Goal: Participate in discussion: Engage in conversation with other users on a specific topic

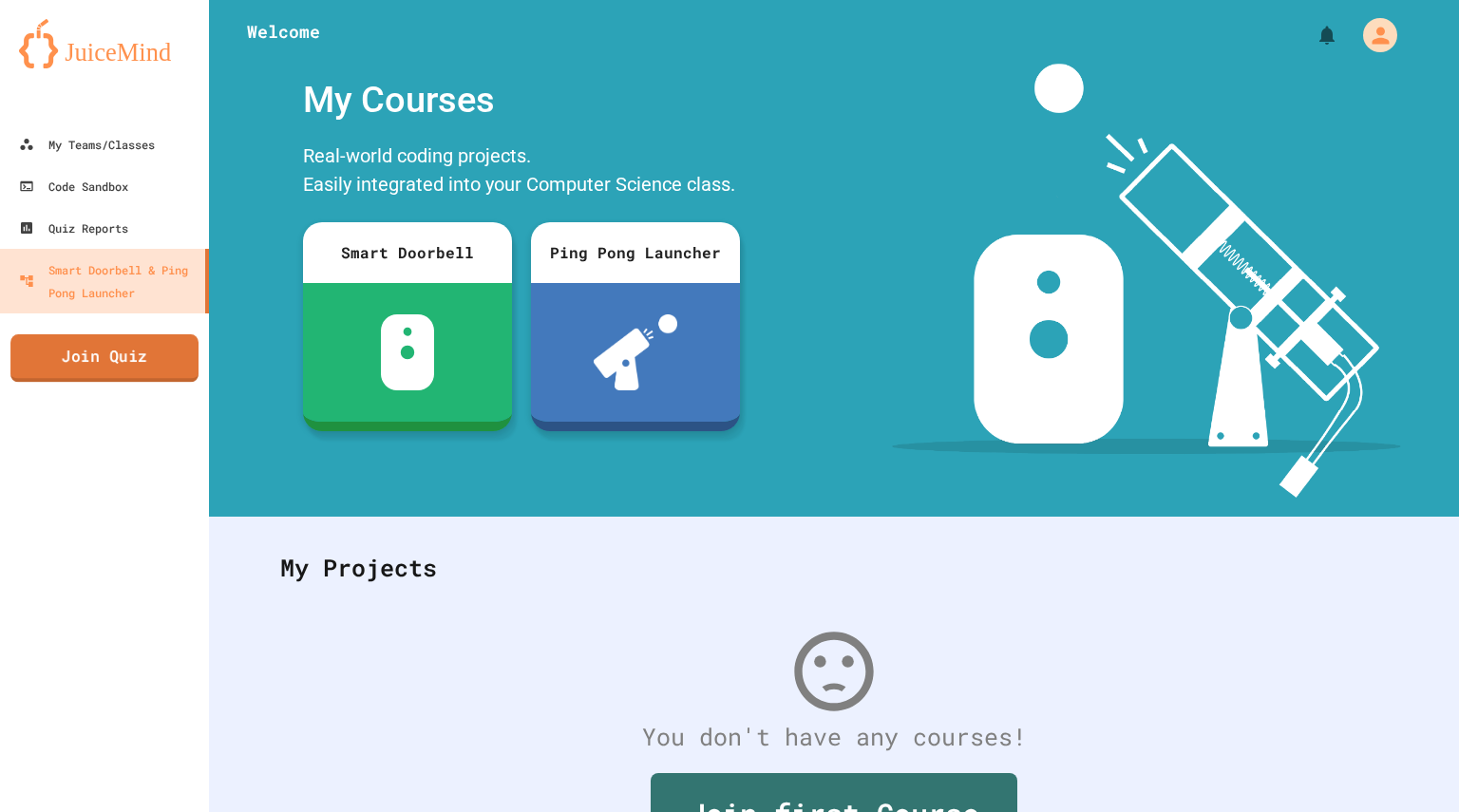
click at [120, 353] on link "Join Quiz" at bounding box center [104, 358] width 188 height 48
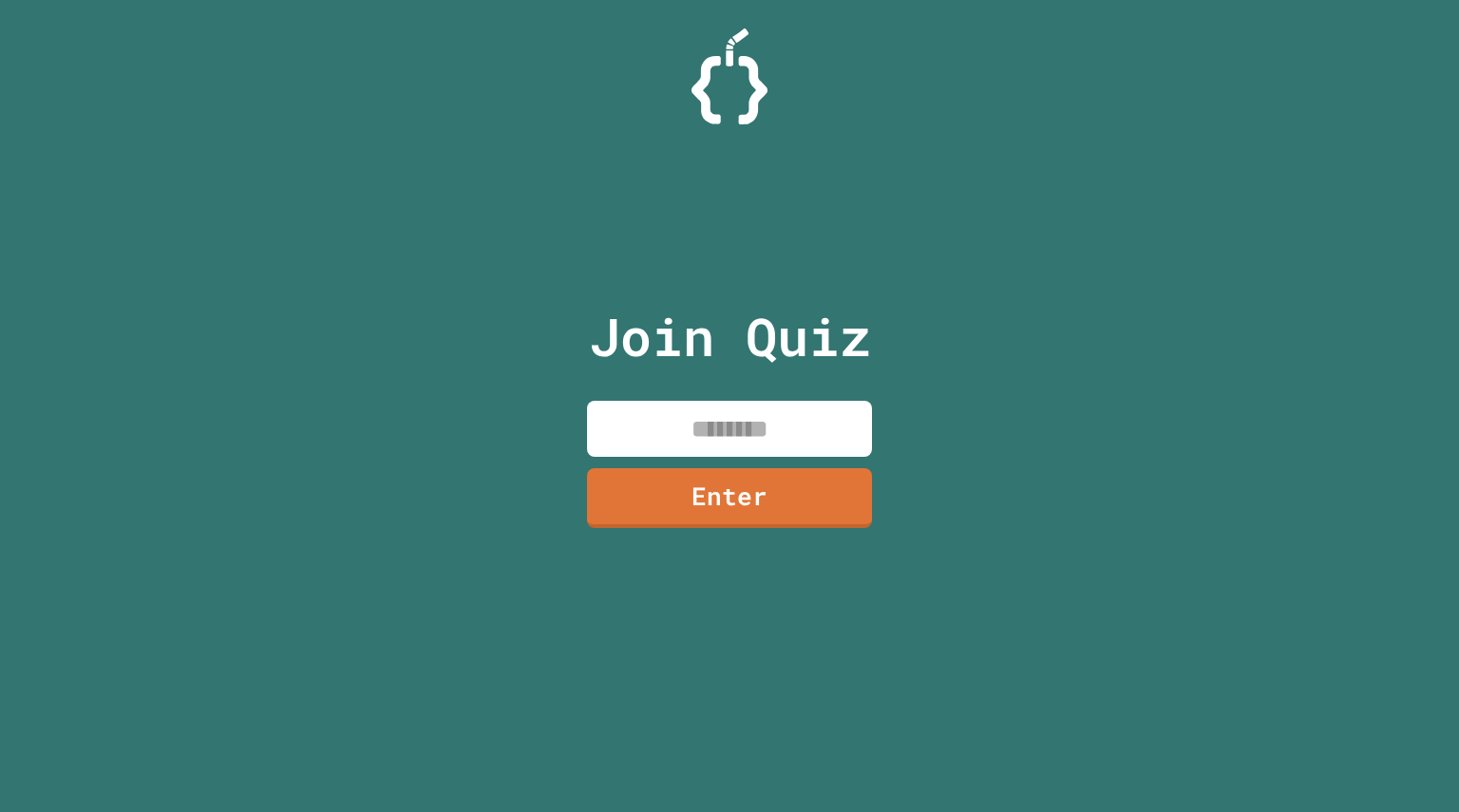
click at [701, 417] on input at bounding box center [730, 428] width 285 height 56
type input "********"
click at [684, 500] on link "Enter" at bounding box center [730, 495] width 281 height 62
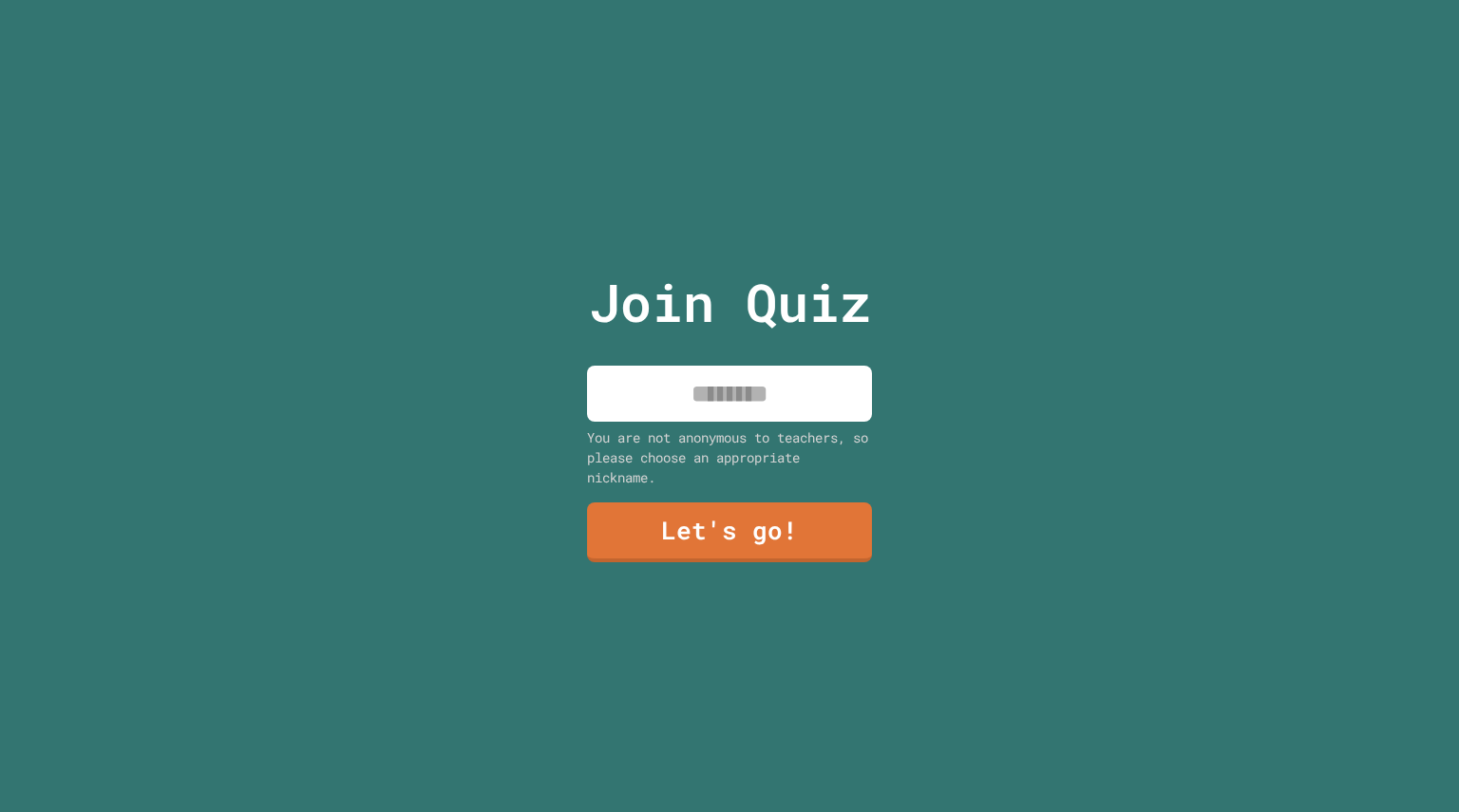
click at [761, 366] on input at bounding box center [730, 393] width 285 height 56
type input "*****"
click at [720, 507] on link "Let's go!" at bounding box center [730, 530] width 287 height 61
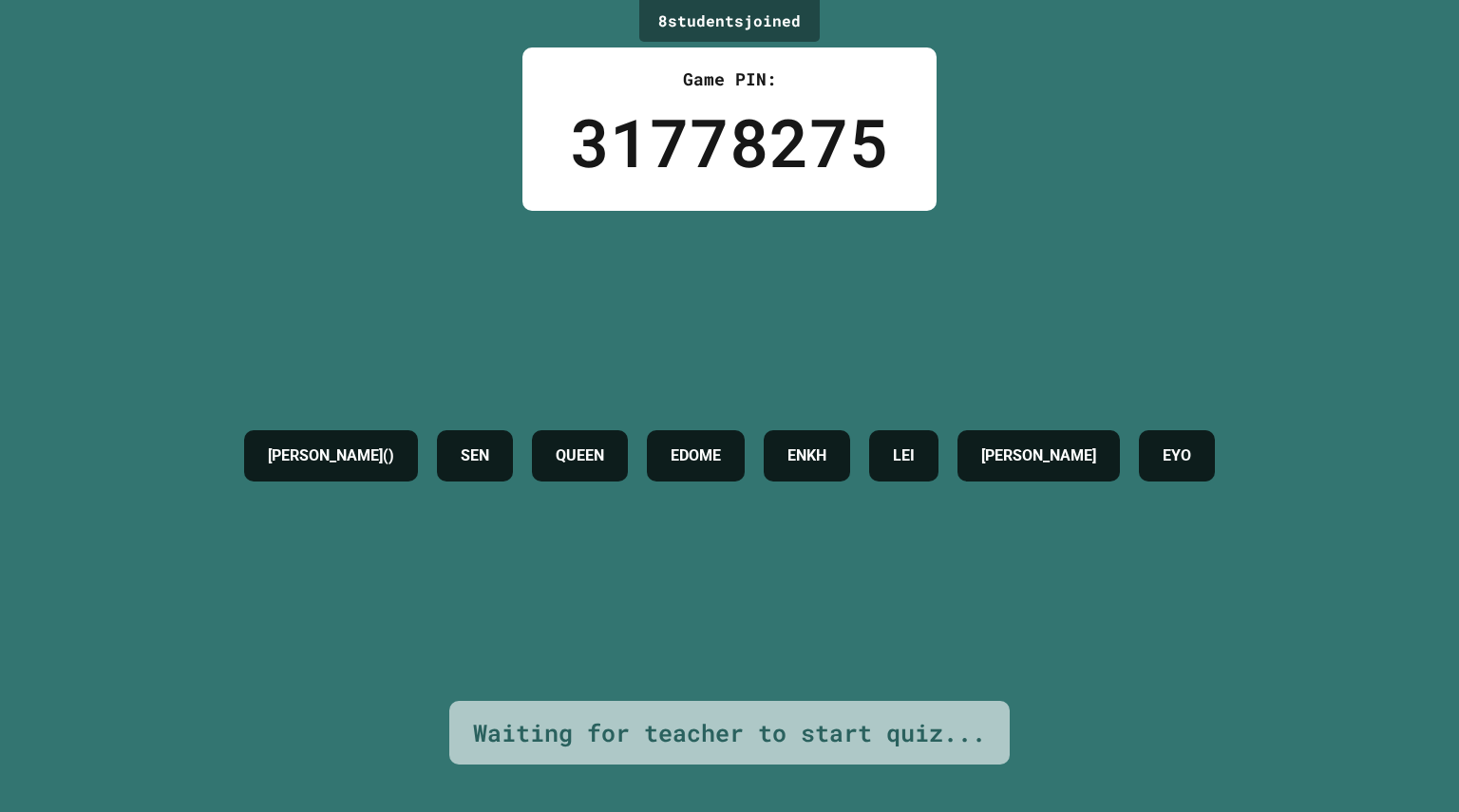
click at [1206, 385] on div "IAN() SEN QUEEN EDOME ENKH LEI DAWIT EYO" at bounding box center [730, 455] width 990 height 490
click at [802, 201] on div "Game PIN: 31778275" at bounding box center [730, 130] width 414 height 164
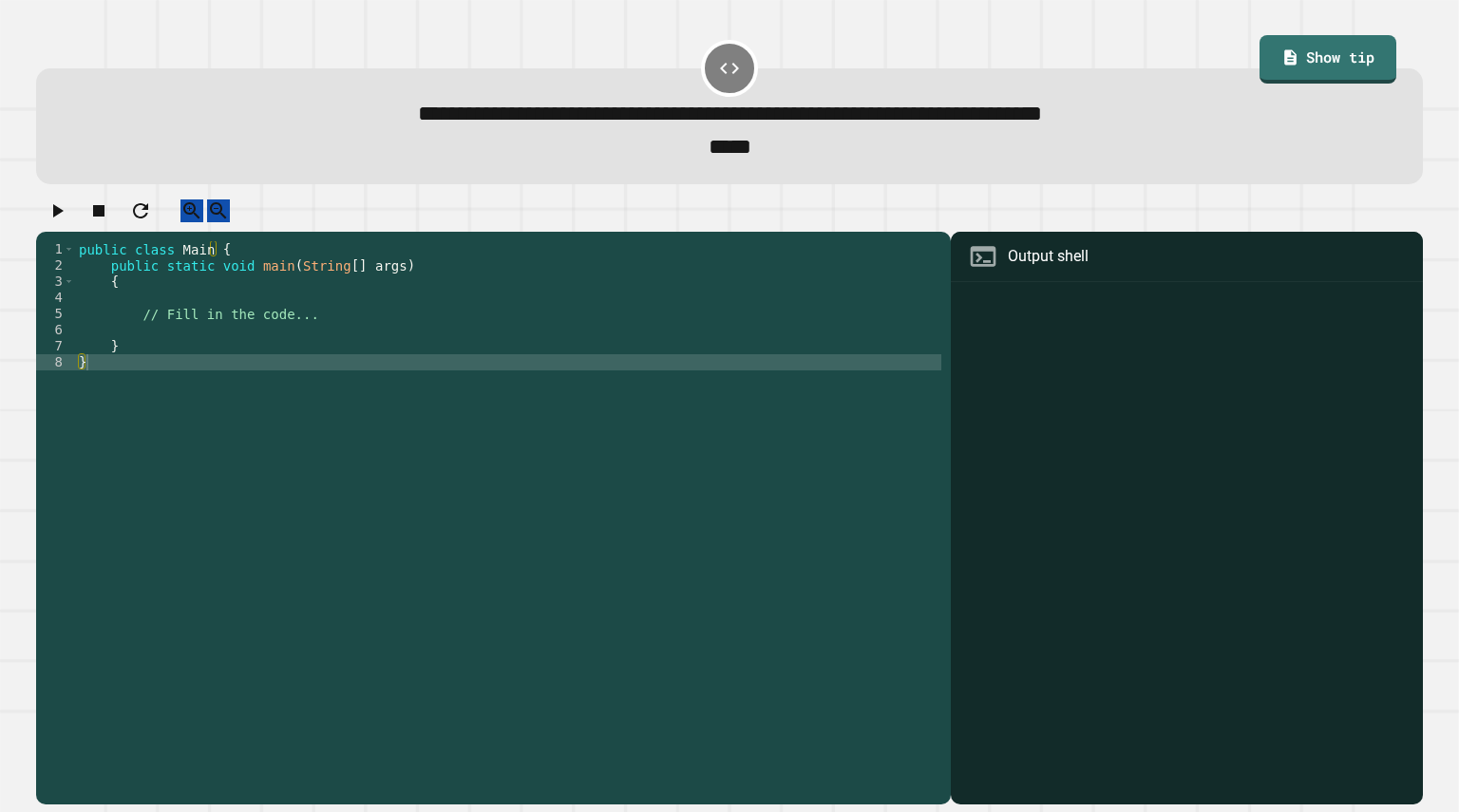
click at [309, 343] on div "public class Main { public static void main ( String [ ] args ) { // Fill in th…" at bounding box center [508, 499] width 866 height 517
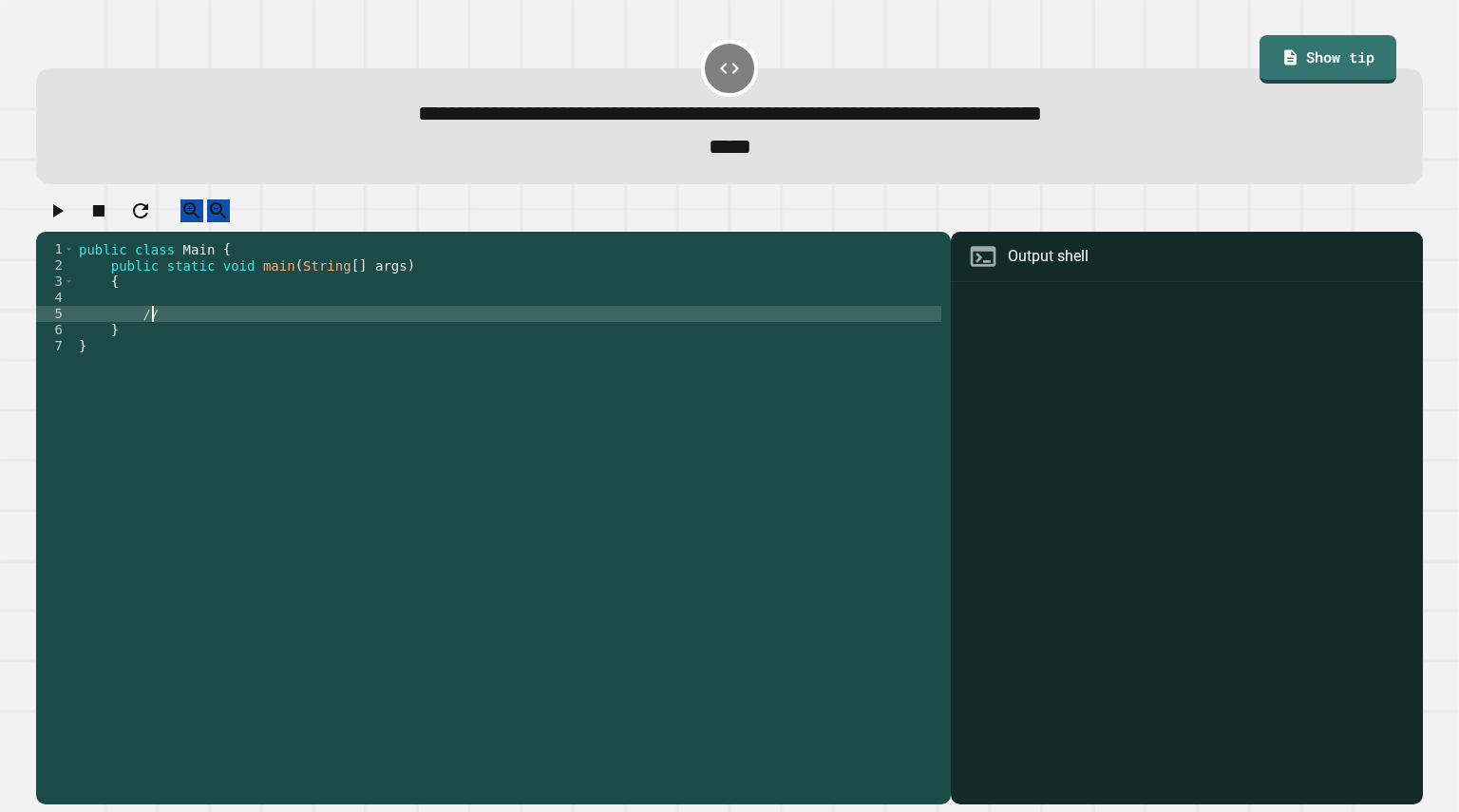
type textarea "**"
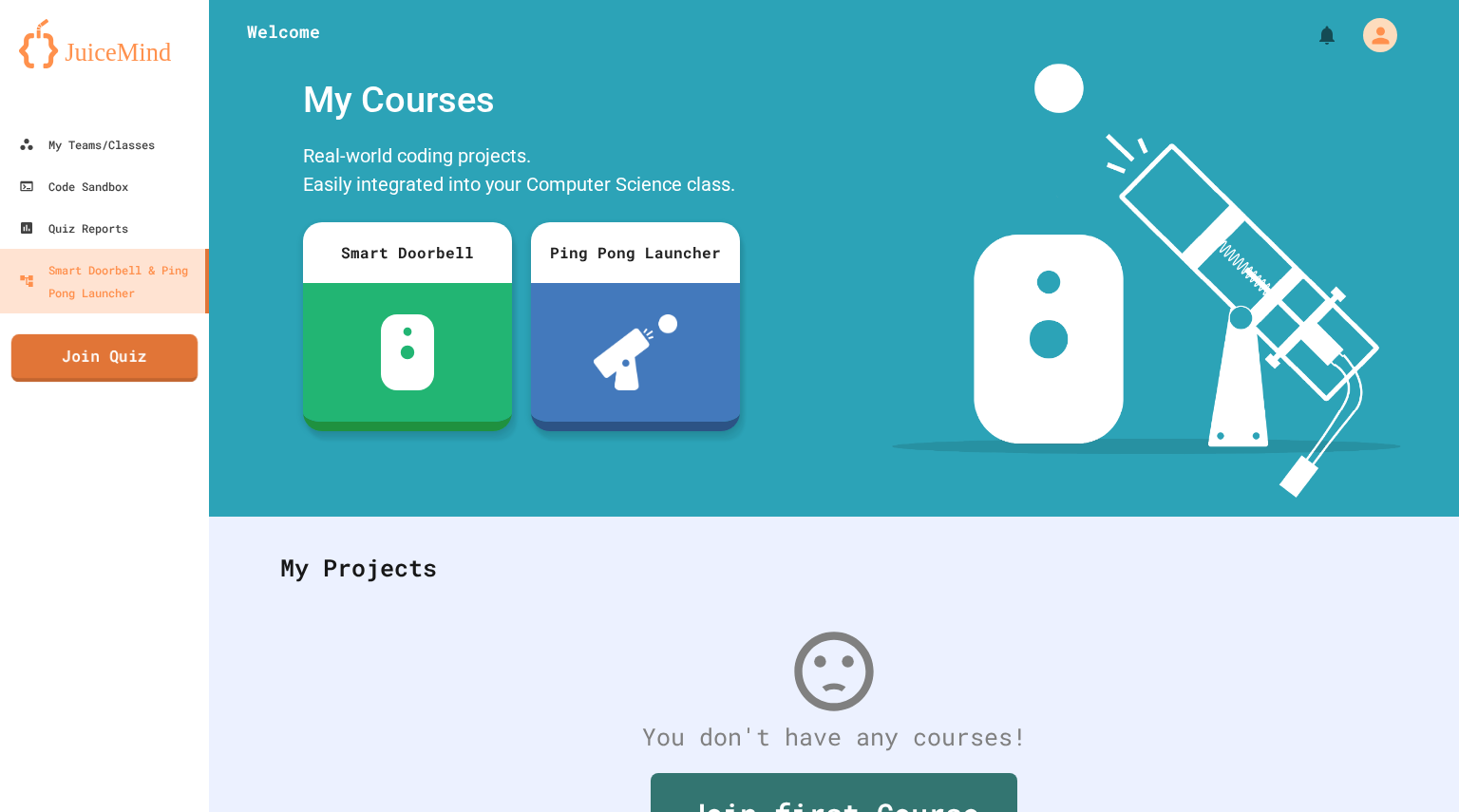
click at [114, 360] on link "Join Quiz" at bounding box center [104, 358] width 186 height 48
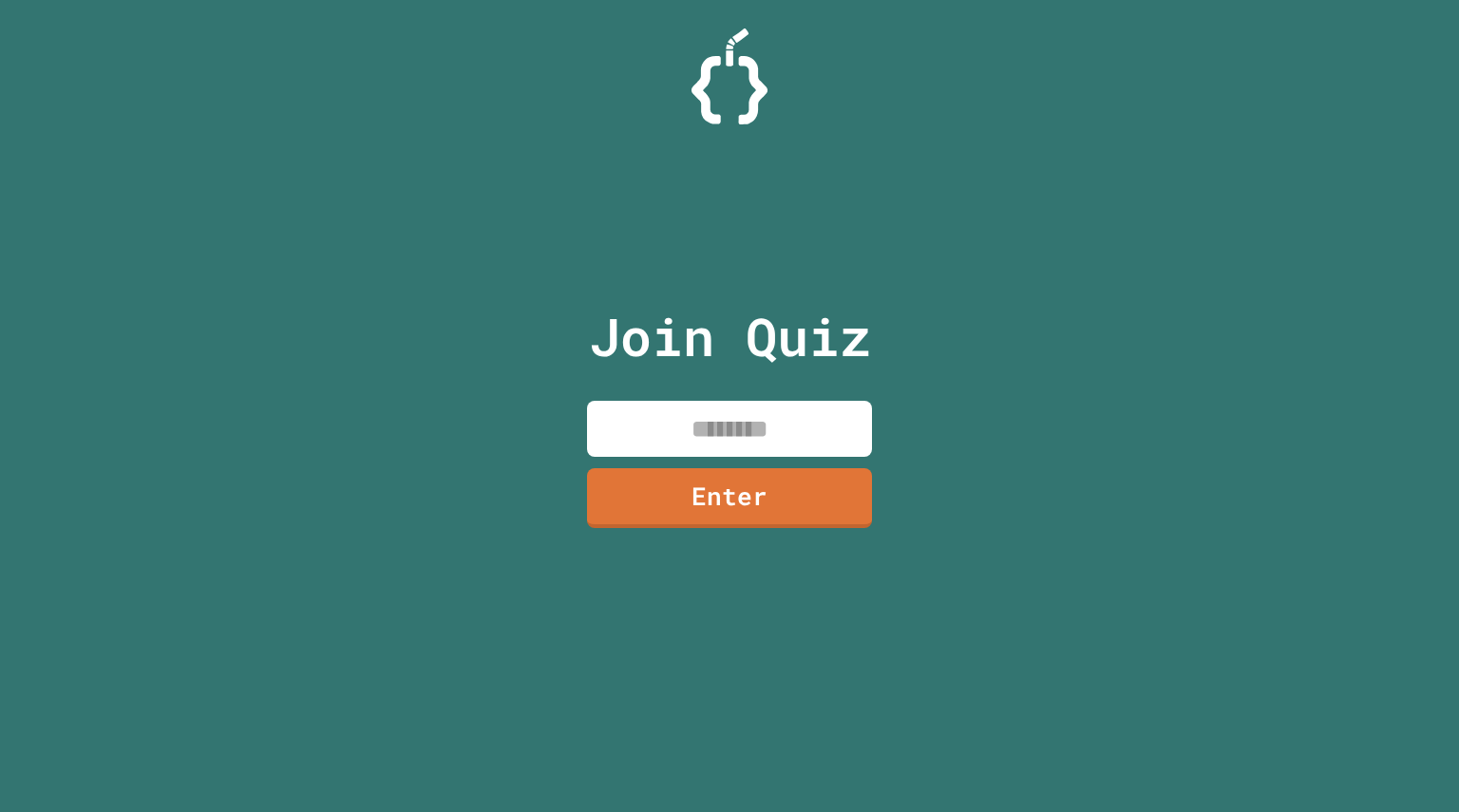
click at [679, 421] on input at bounding box center [730, 428] width 285 height 56
type input "********"
click at [710, 505] on link "Enter" at bounding box center [730, 495] width 271 height 62
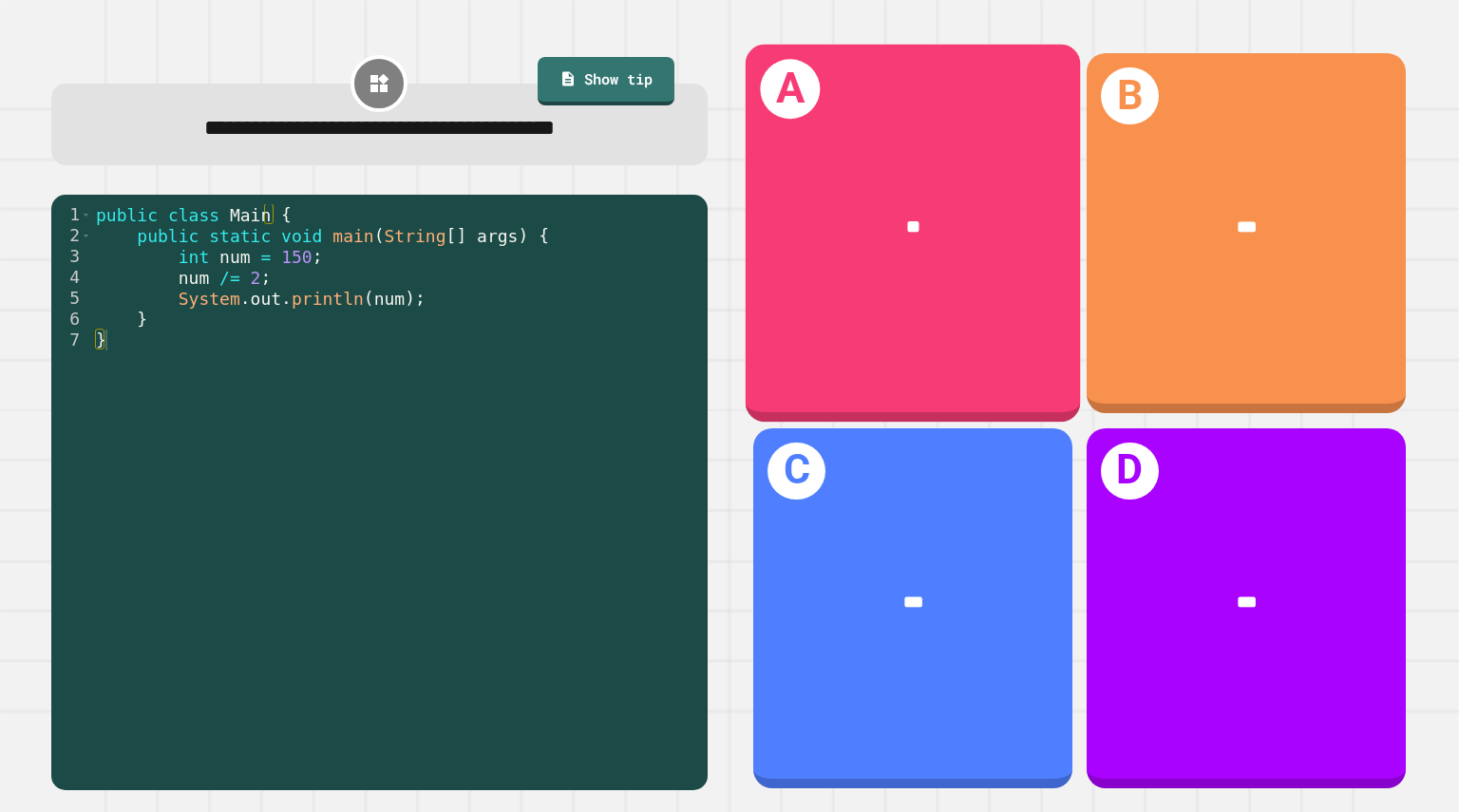
click at [899, 297] on div "A **" at bounding box center [913, 234] width 335 height 378
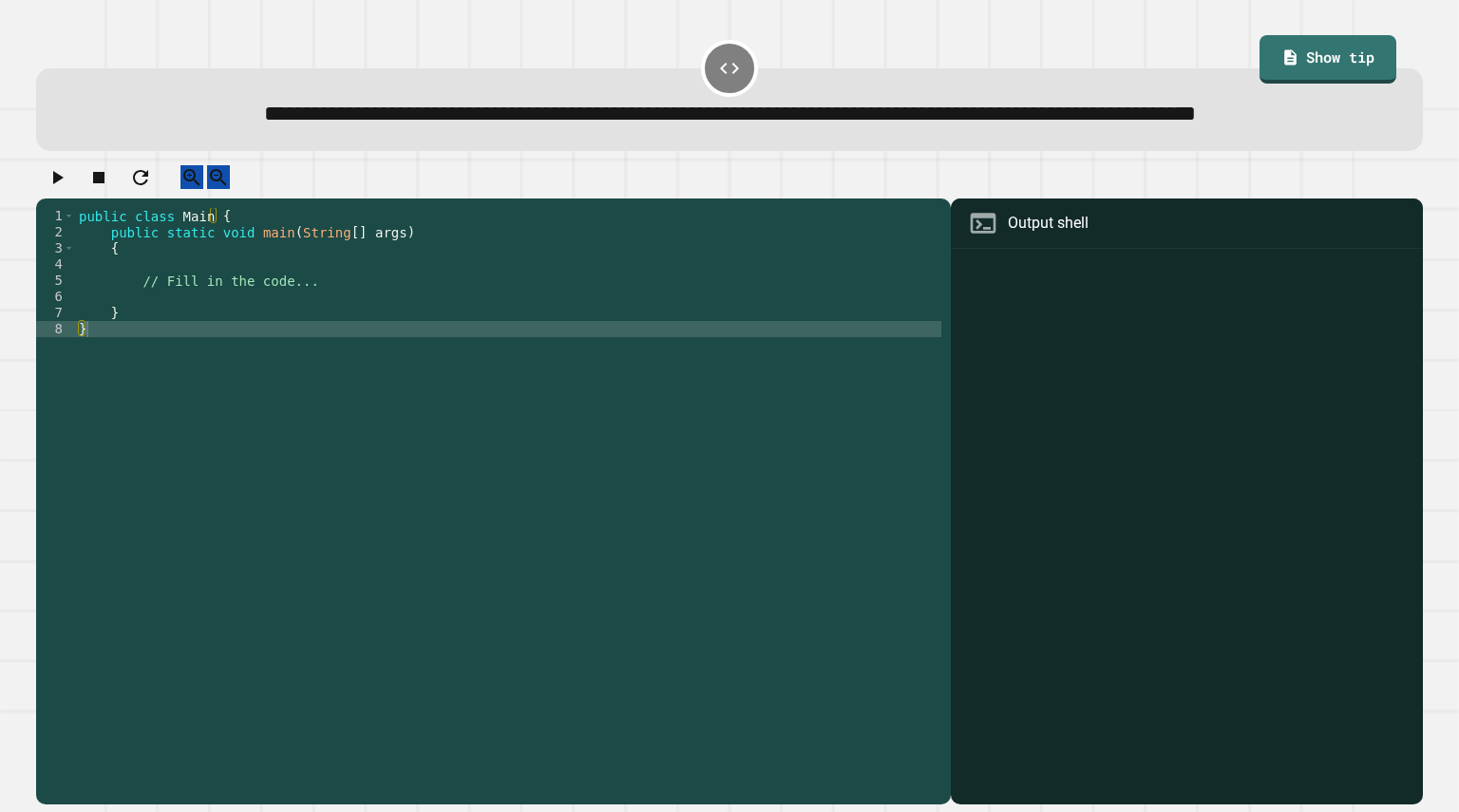
click at [299, 335] on div "public class Main { public static void main ( String [ ] args ) { // Fill in th…" at bounding box center [508, 466] width 866 height 517
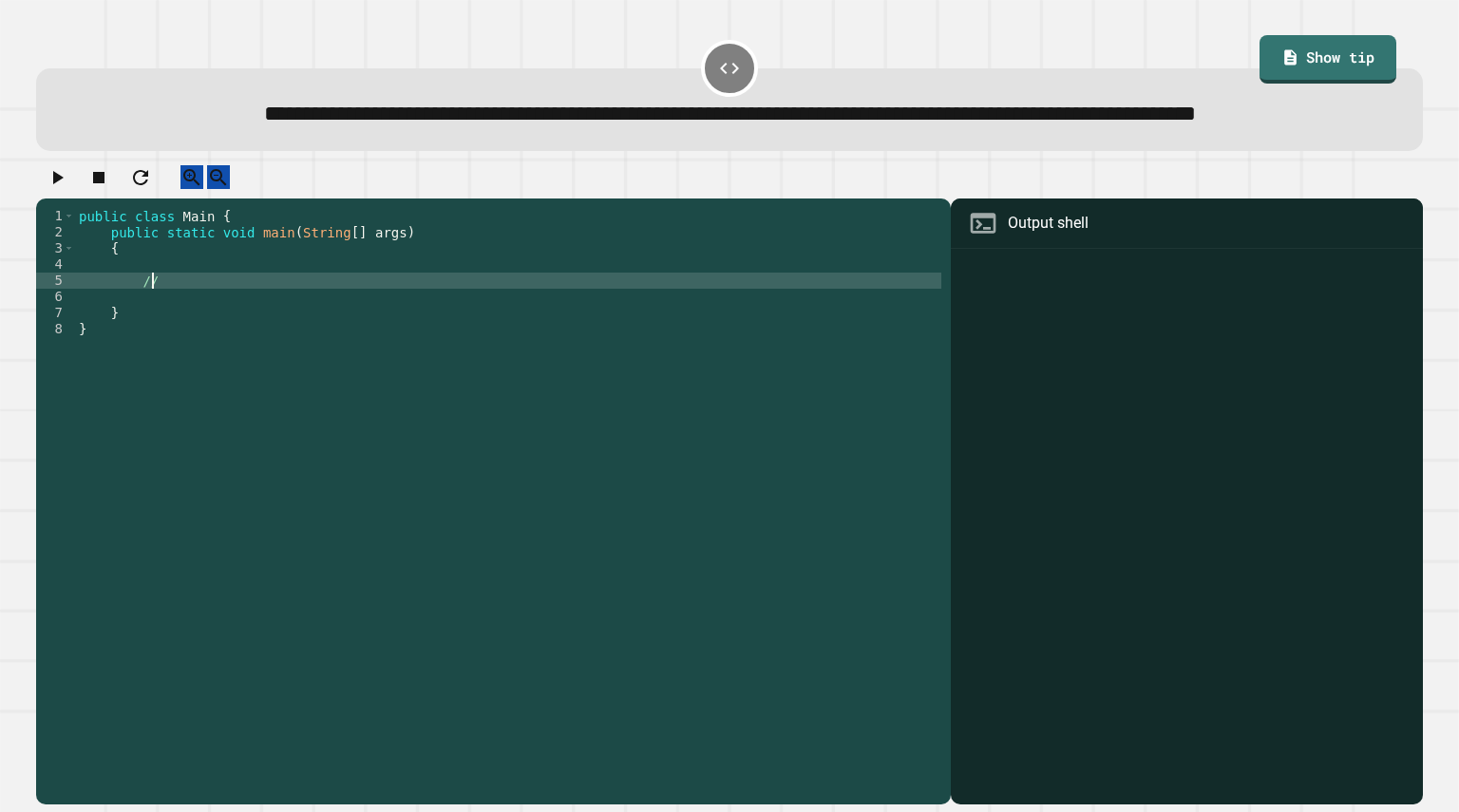
type textarea "*"
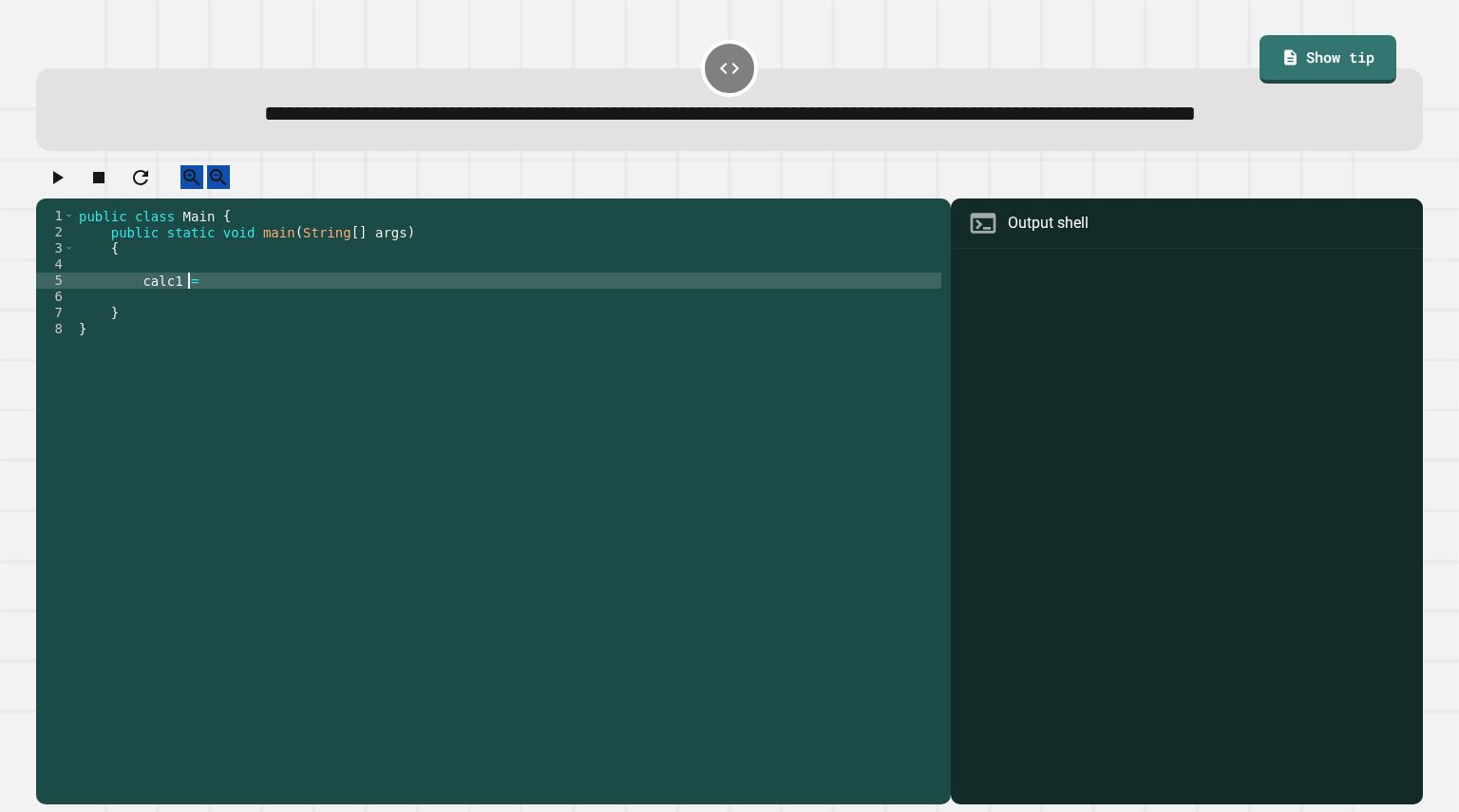
scroll to position [0, 8]
type textarea "**********"
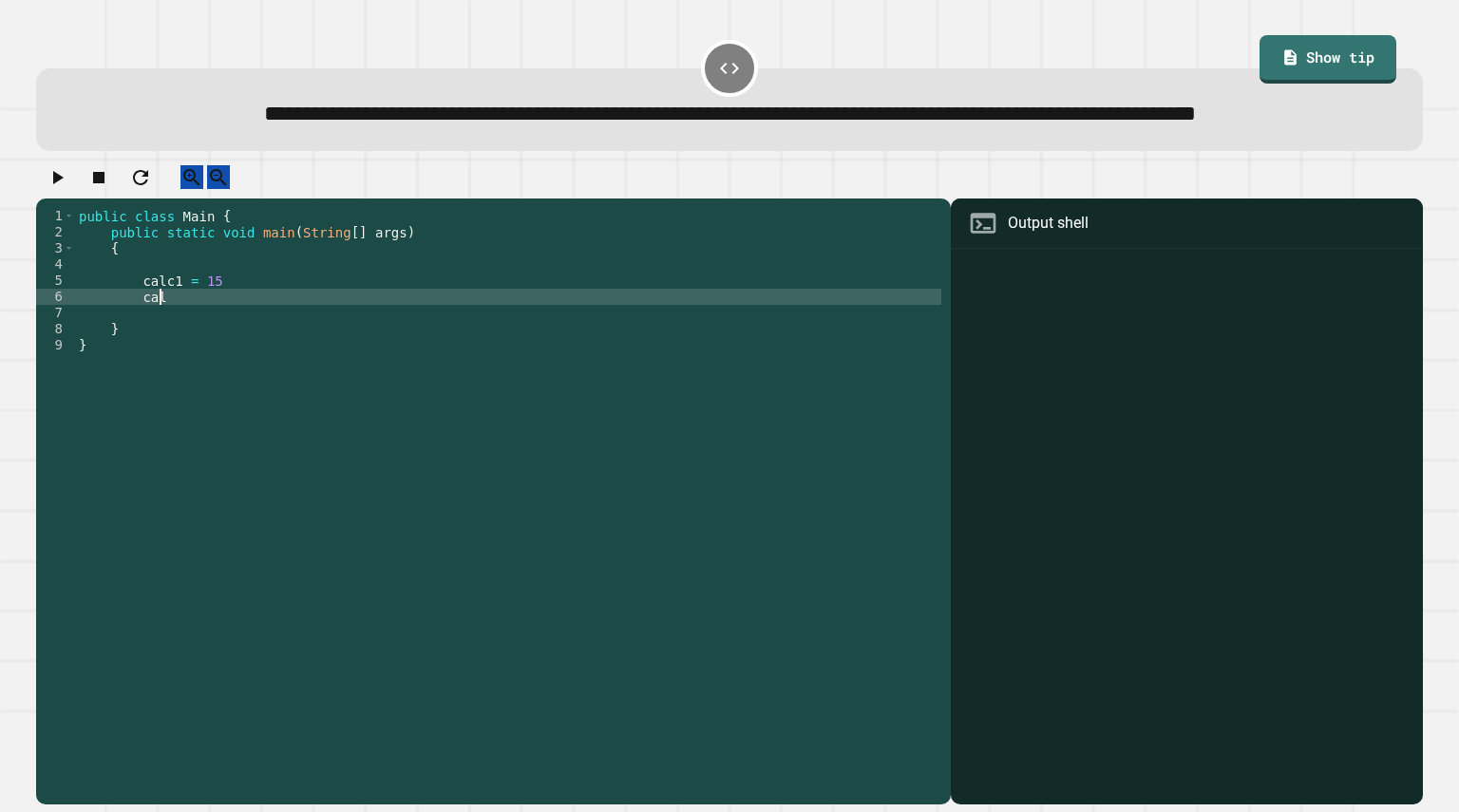
scroll to position [0, 6]
click at [299, 335] on div "public class Main { public static void main ( String [ ] args ) { calc1 = 15 ca…" at bounding box center [508, 466] width 866 height 517
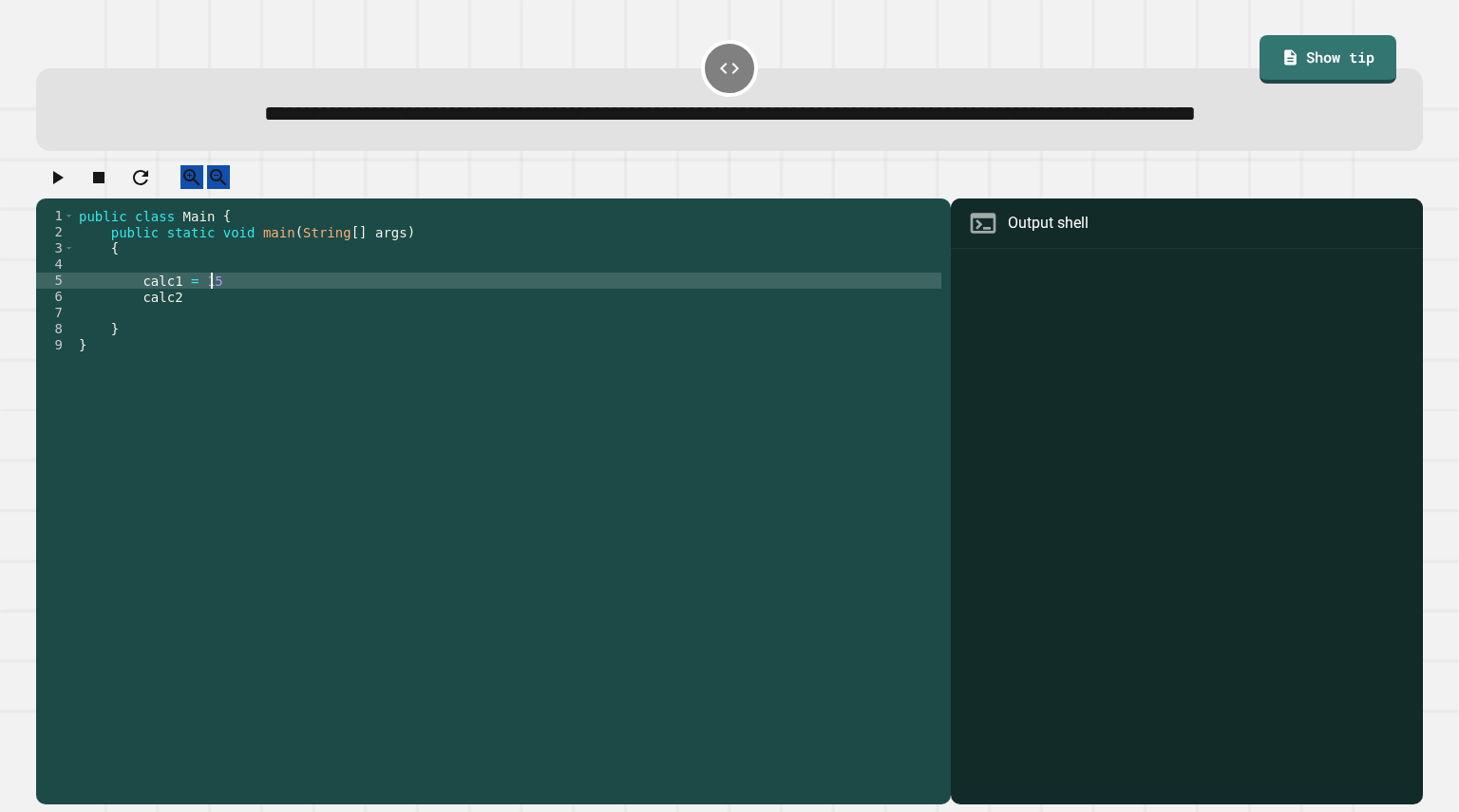
scroll to position [0, 9]
click at [264, 349] on div "public class Main { public static void main ( String [ ] args ) { calc1 = 15 ; …" at bounding box center [508, 466] width 866 height 517
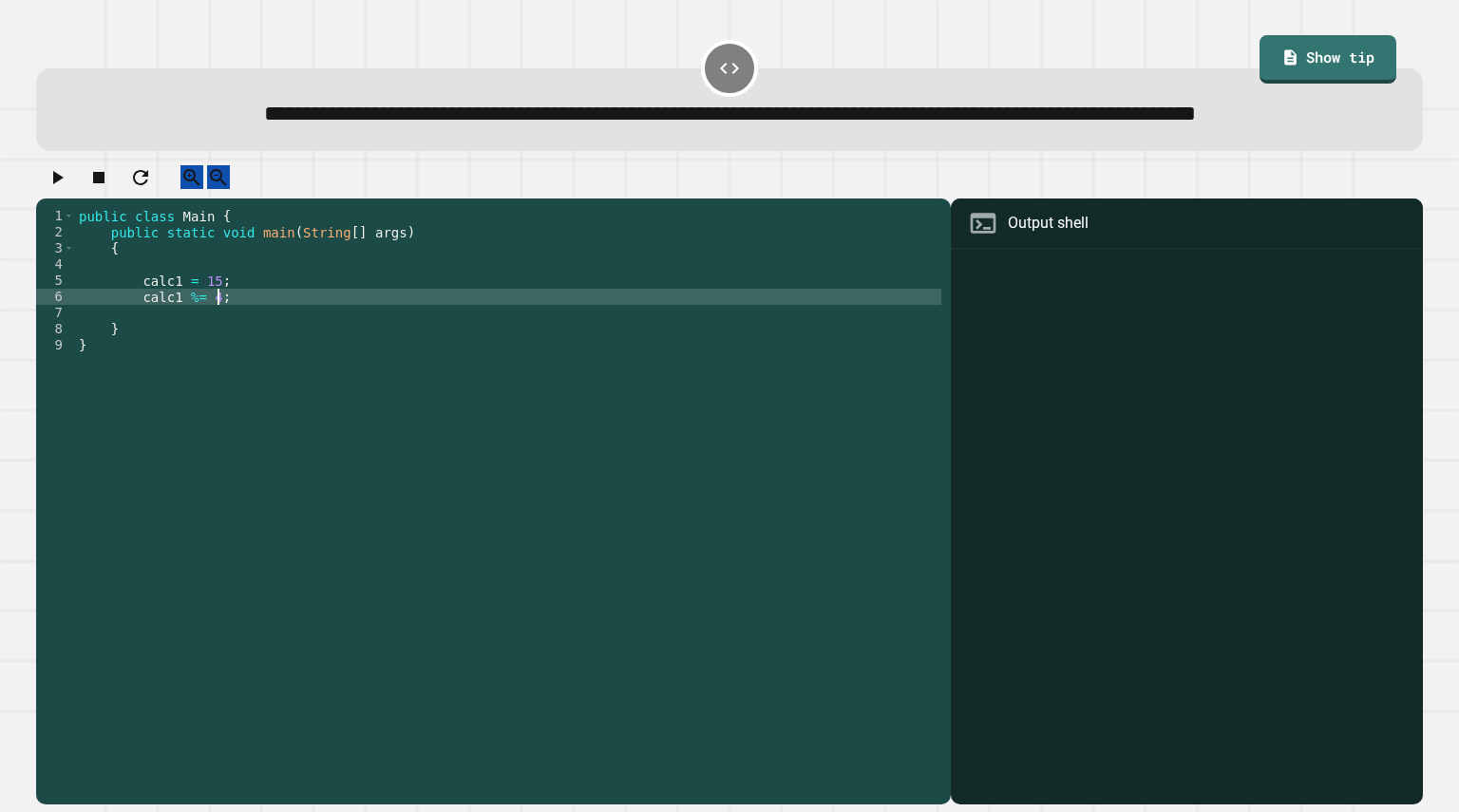
type textarea "**********"
click at [54, 189] on button "button" at bounding box center [57, 176] width 22 height 23
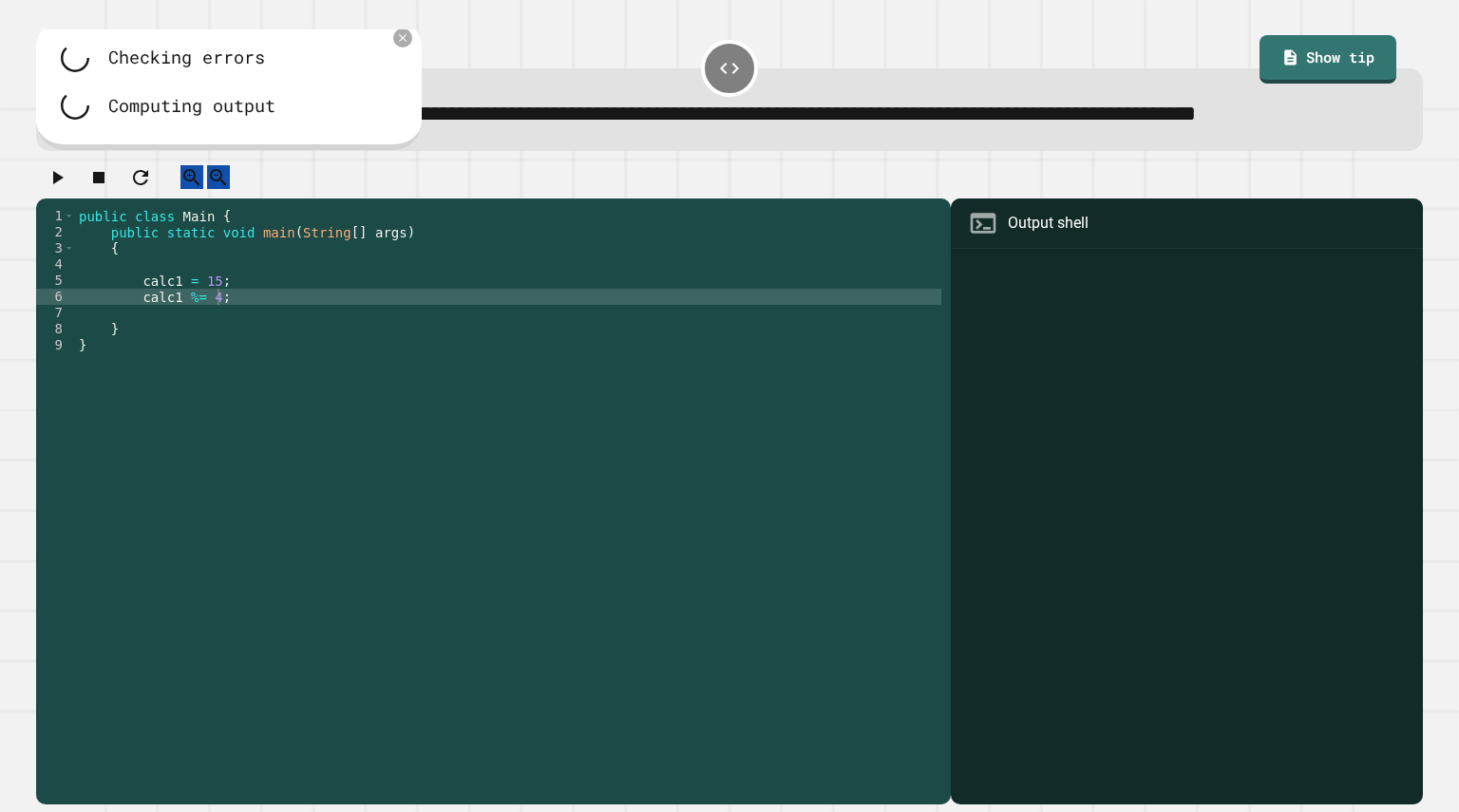
click at [247, 362] on div "public class Main { public static void main ( String [ ] args ) { calc1 = 15 ; …" at bounding box center [508, 466] width 866 height 517
click at [242, 355] on div "public class Main { public static void main ( String [ ] args ) { calc1 = 15 ; …" at bounding box center [508, 466] width 866 height 517
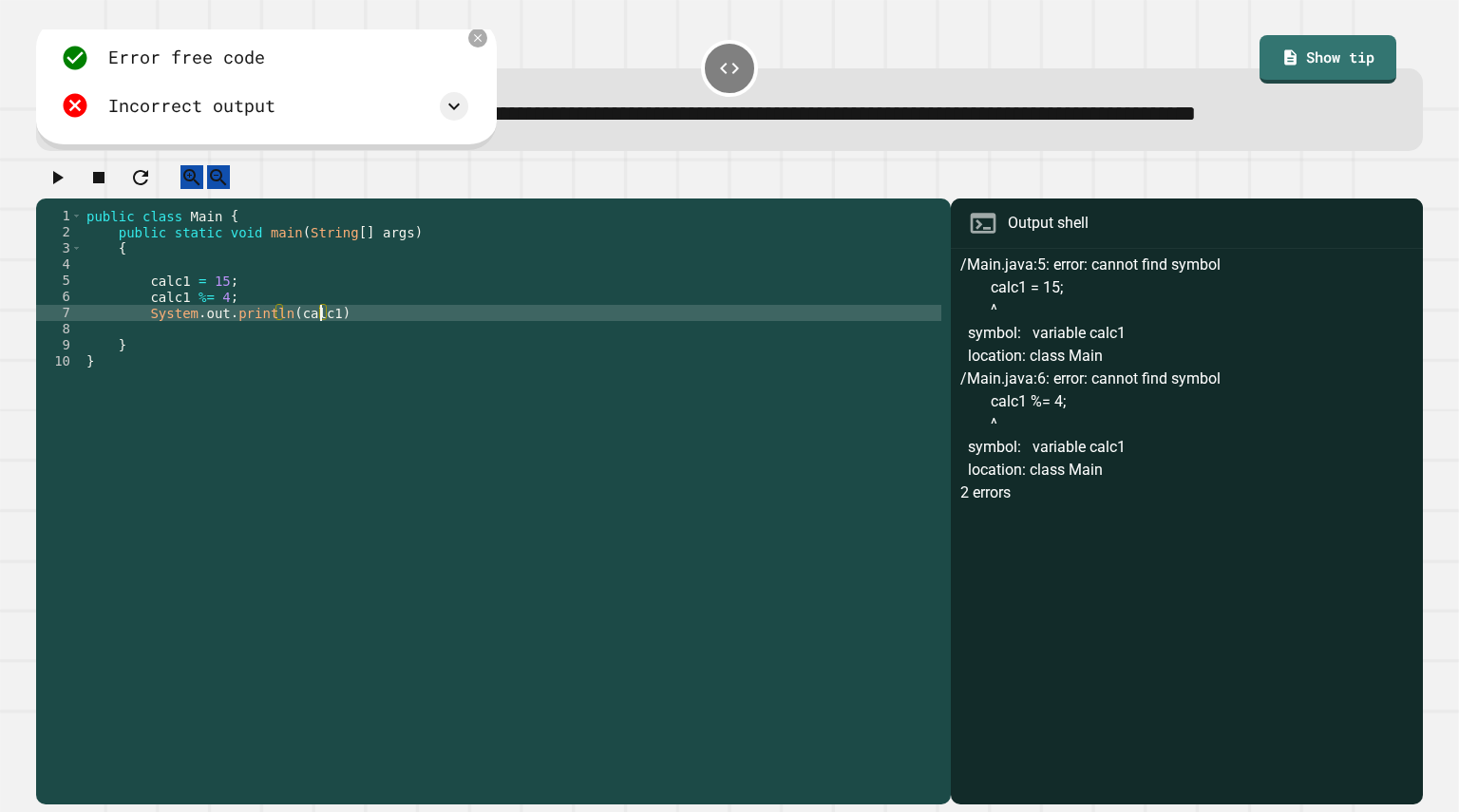
scroll to position [0, 17]
click at [352, 368] on div "public class Main { public static void main ( String [ ] args ) { calc1 = 15 ; …" at bounding box center [512, 466] width 858 height 517
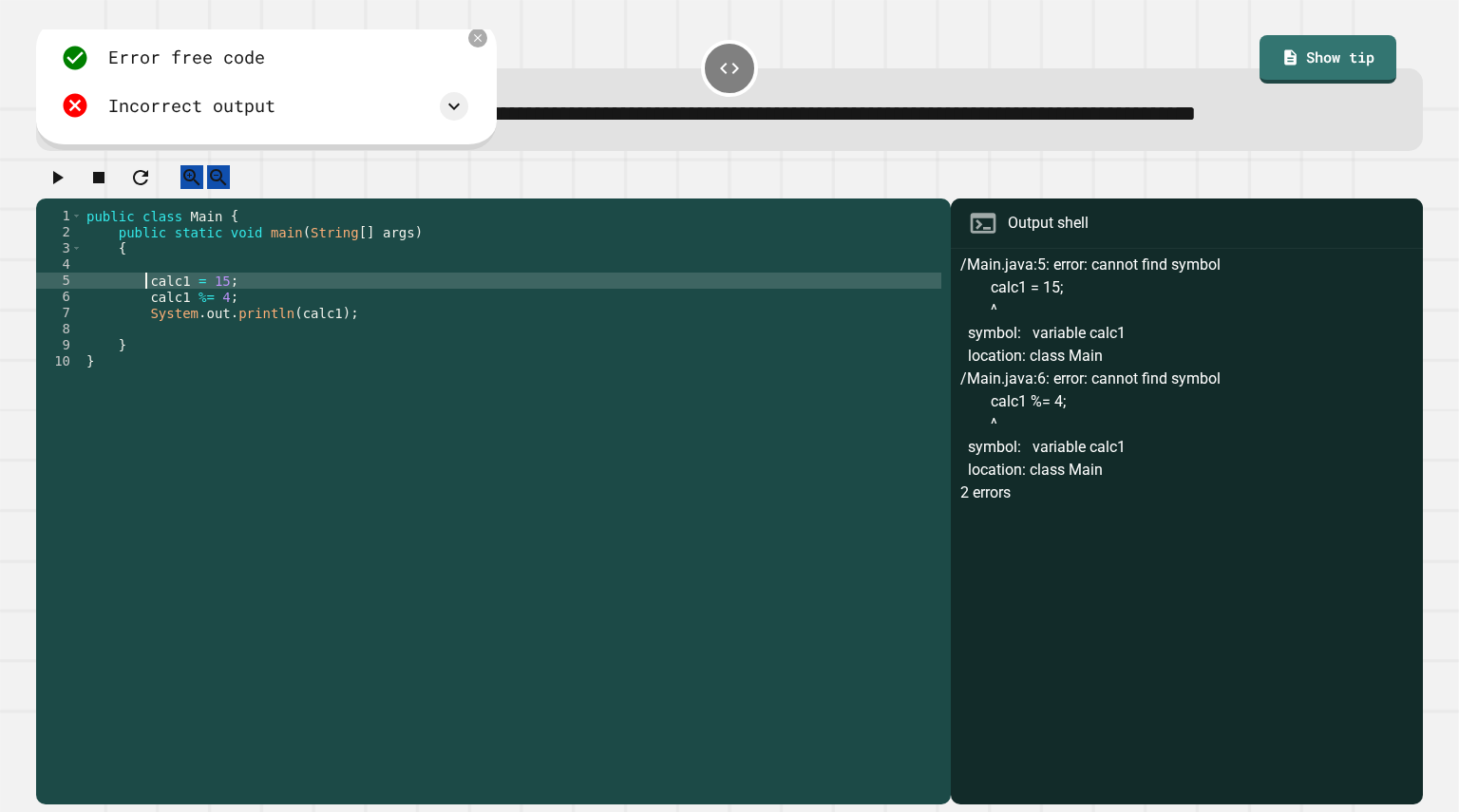
click at [145, 330] on div "public class Main { public static void main ( String [ ] args ) { calc1 = 15 ; …" at bounding box center [512, 466] width 858 height 517
click at [144, 355] on div "public class Main { public static void main ( String [ ] args ) { double calc1 …" at bounding box center [512, 466] width 858 height 517
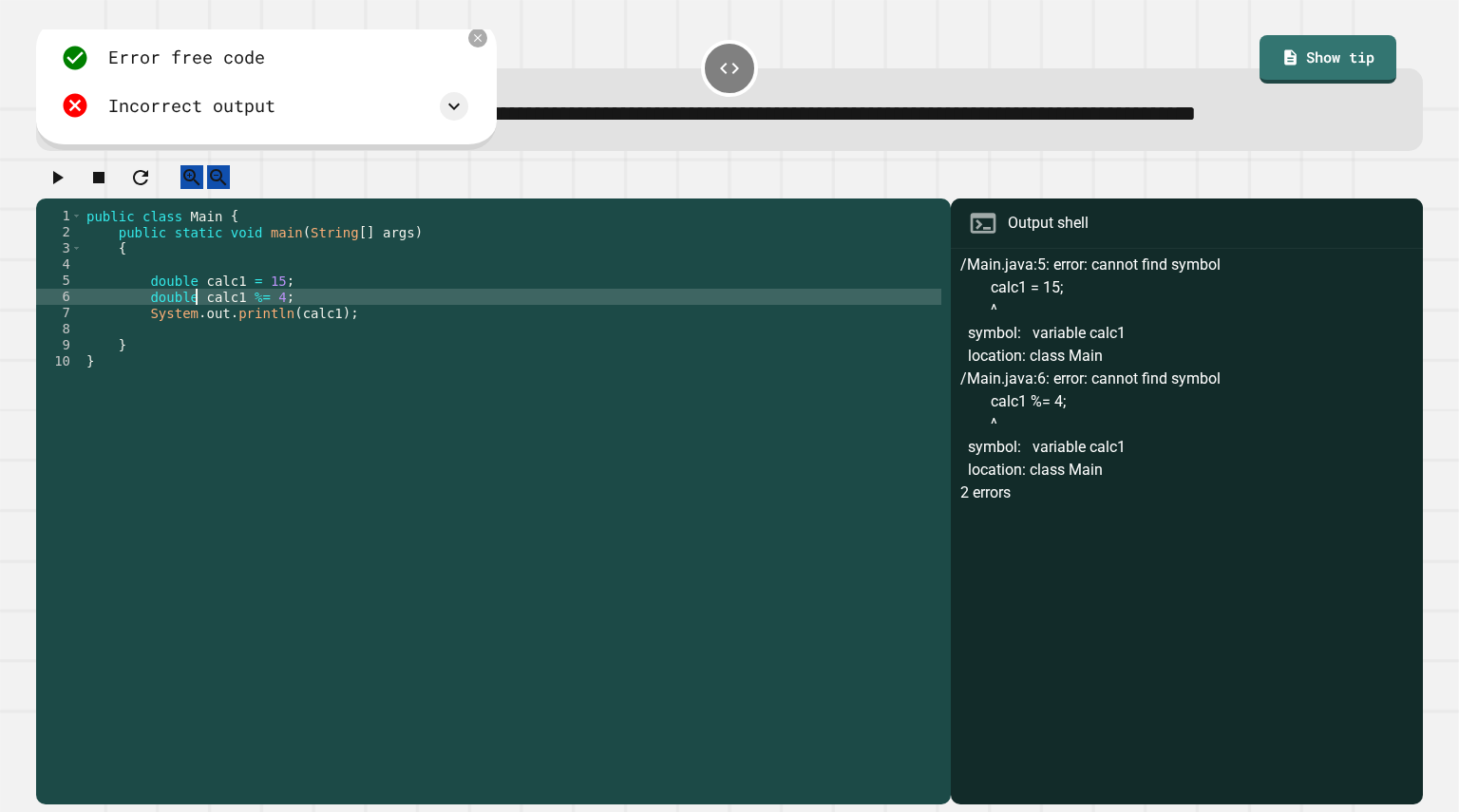
click at [67, 203] on div "**********" at bounding box center [730, 484] width 1401 height 654
click at [68, 189] on icon "button" at bounding box center [57, 176] width 22 height 22
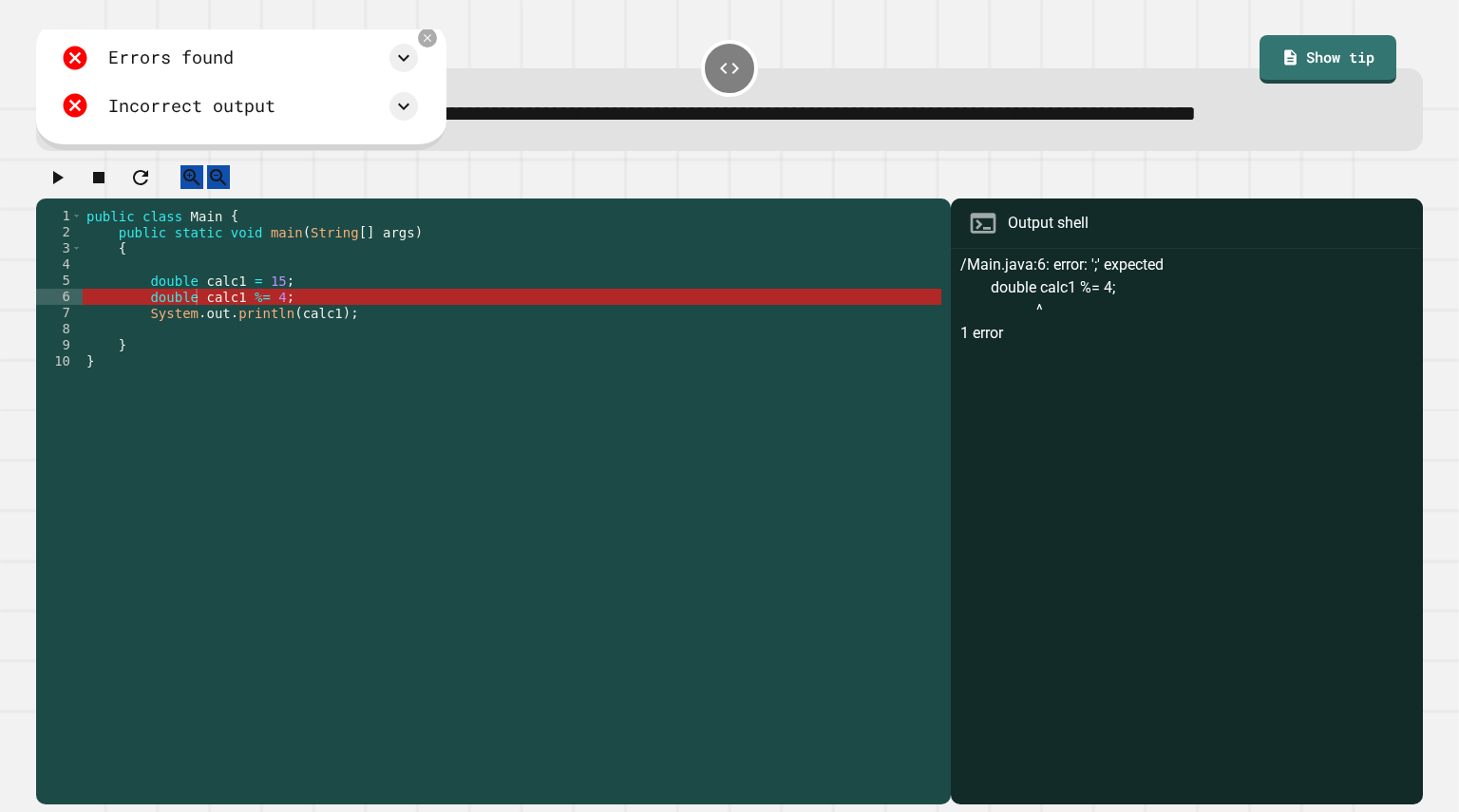
click at [294, 352] on div "public class Main { public static void main ( String [ ] args ) { double calc1 …" at bounding box center [512, 466] width 858 height 517
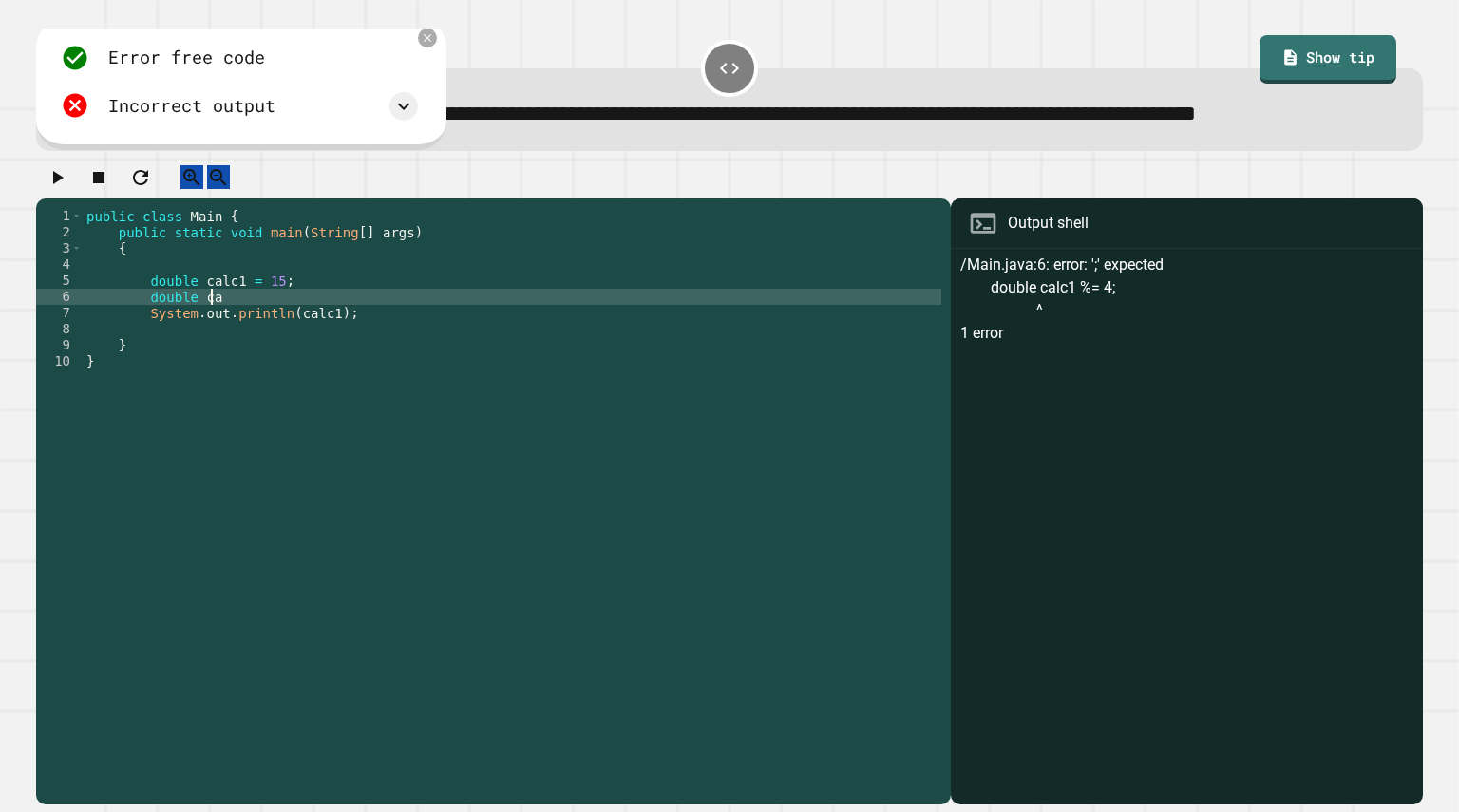
scroll to position [0, 5]
type textarea "*"
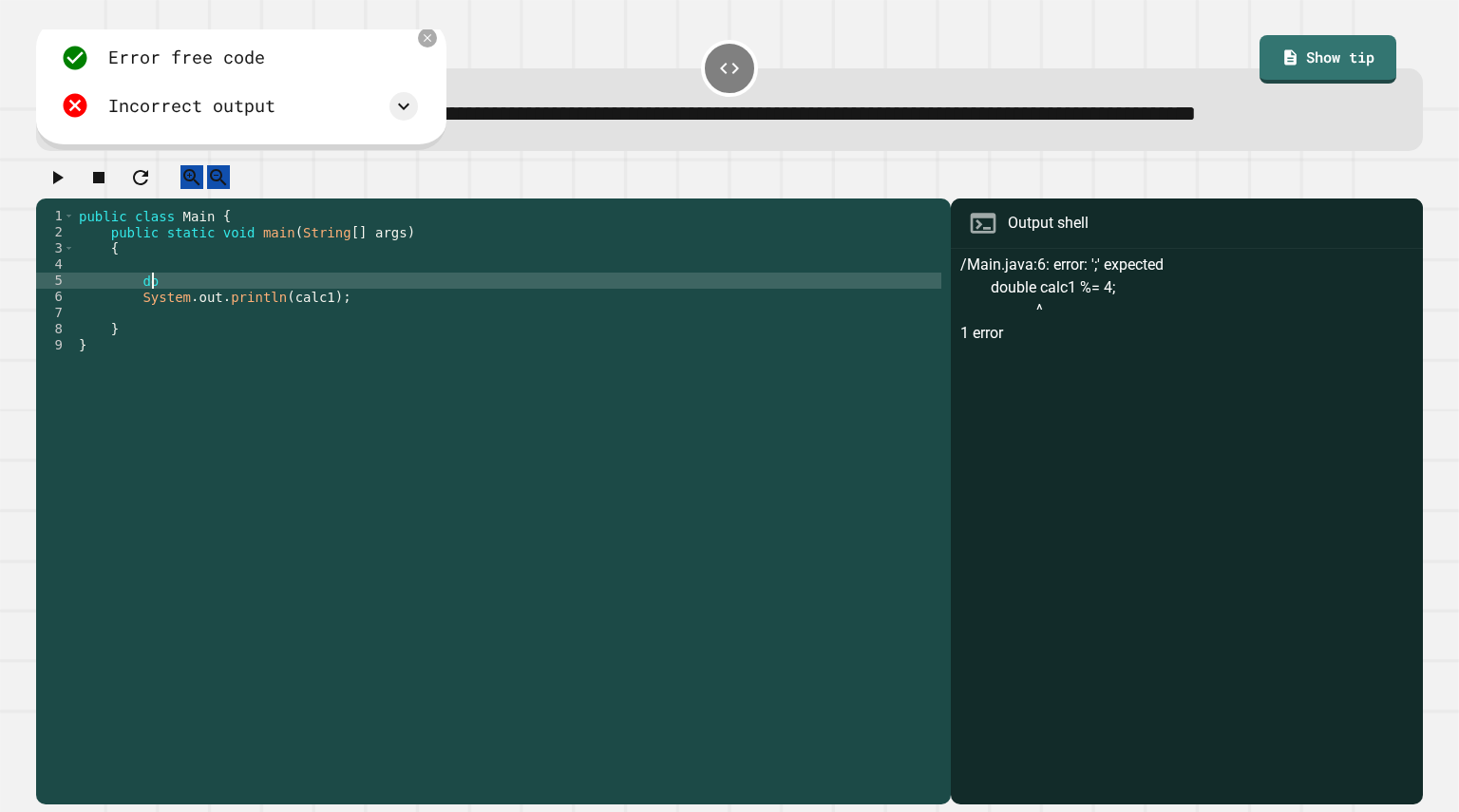
type textarea "*"
click at [312, 350] on div "public class Main { public static void main ( String [ ] args ) { System . out …" at bounding box center [508, 466] width 866 height 517
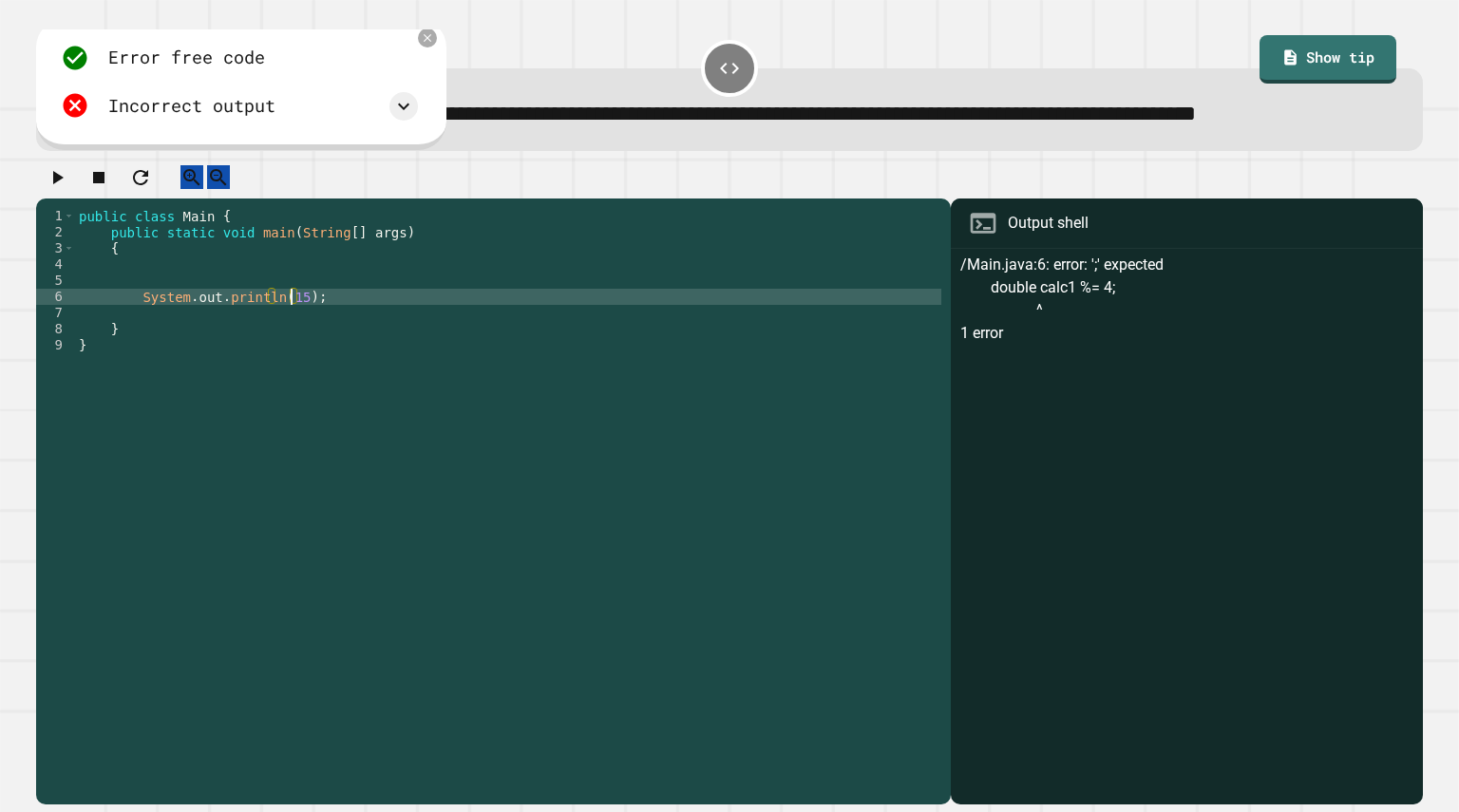
scroll to position [0, 17]
type textarea "**********"
click at [62, 189] on icon "button" at bounding box center [57, 176] width 22 height 22
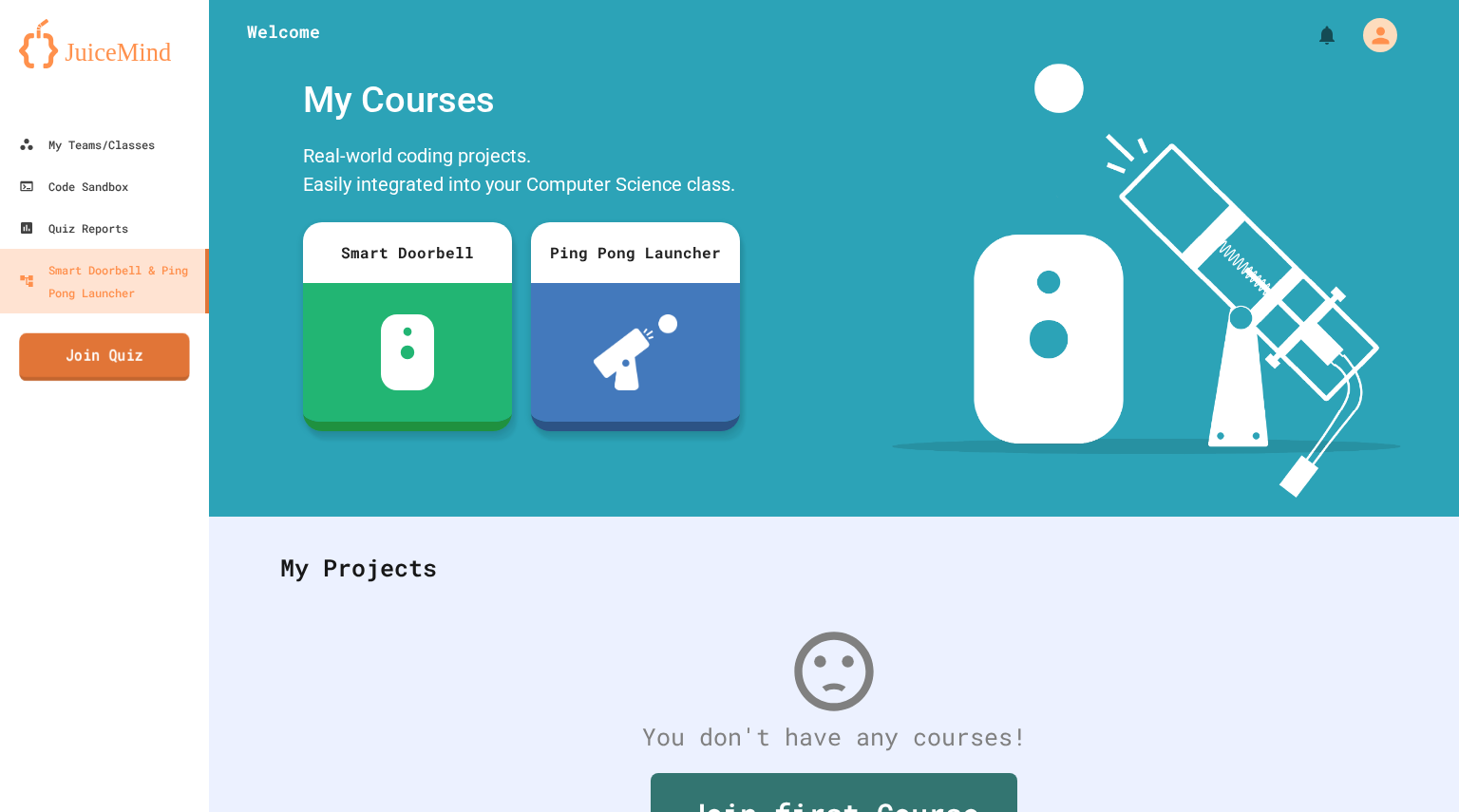
click at [102, 381] on link "Join Quiz" at bounding box center [103, 357] width 171 height 48
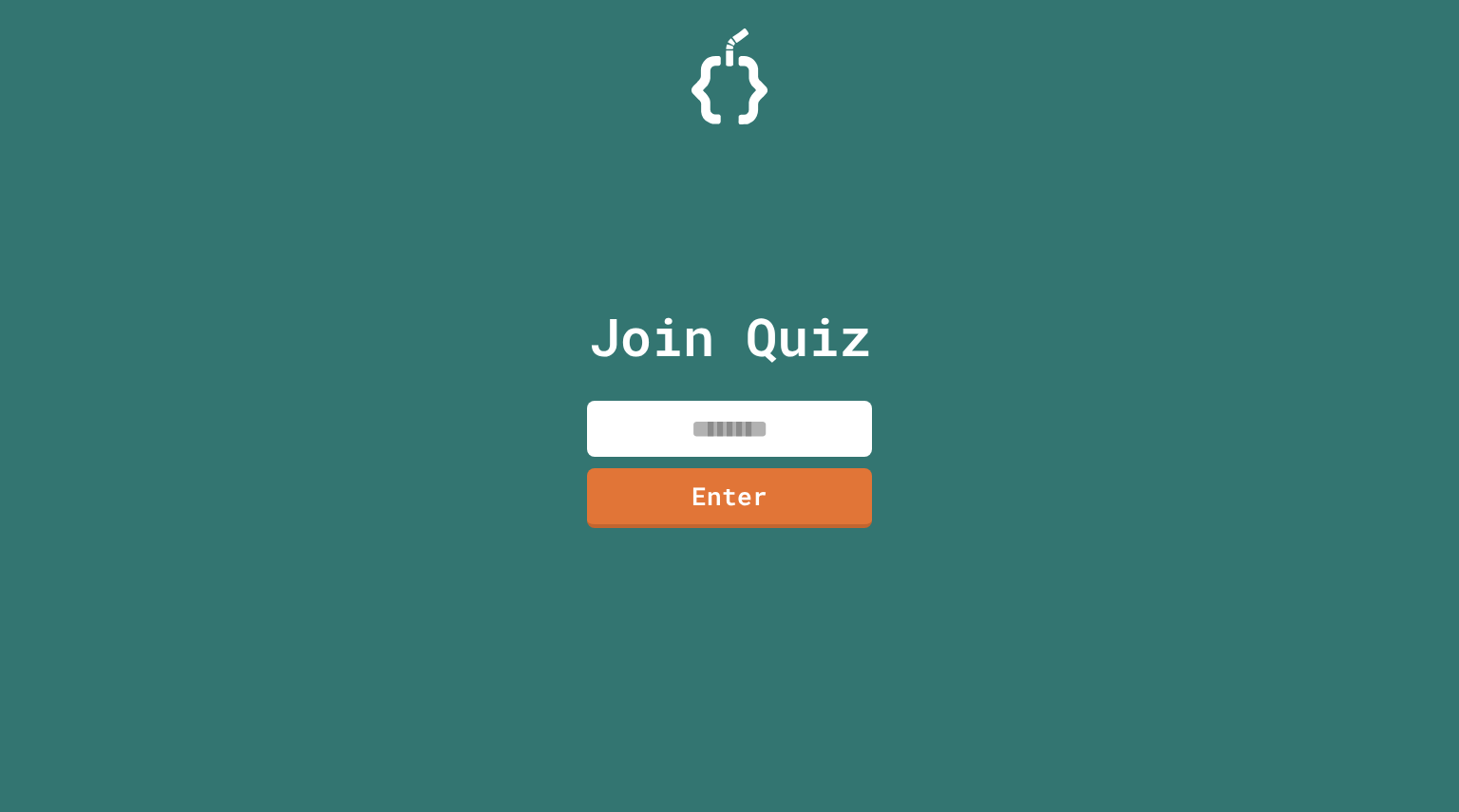
click at [713, 441] on input at bounding box center [730, 428] width 285 height 56
type input "********"
click at [725, 485] on link "Enter" at bounding box center [730, 495] width 269 height 62
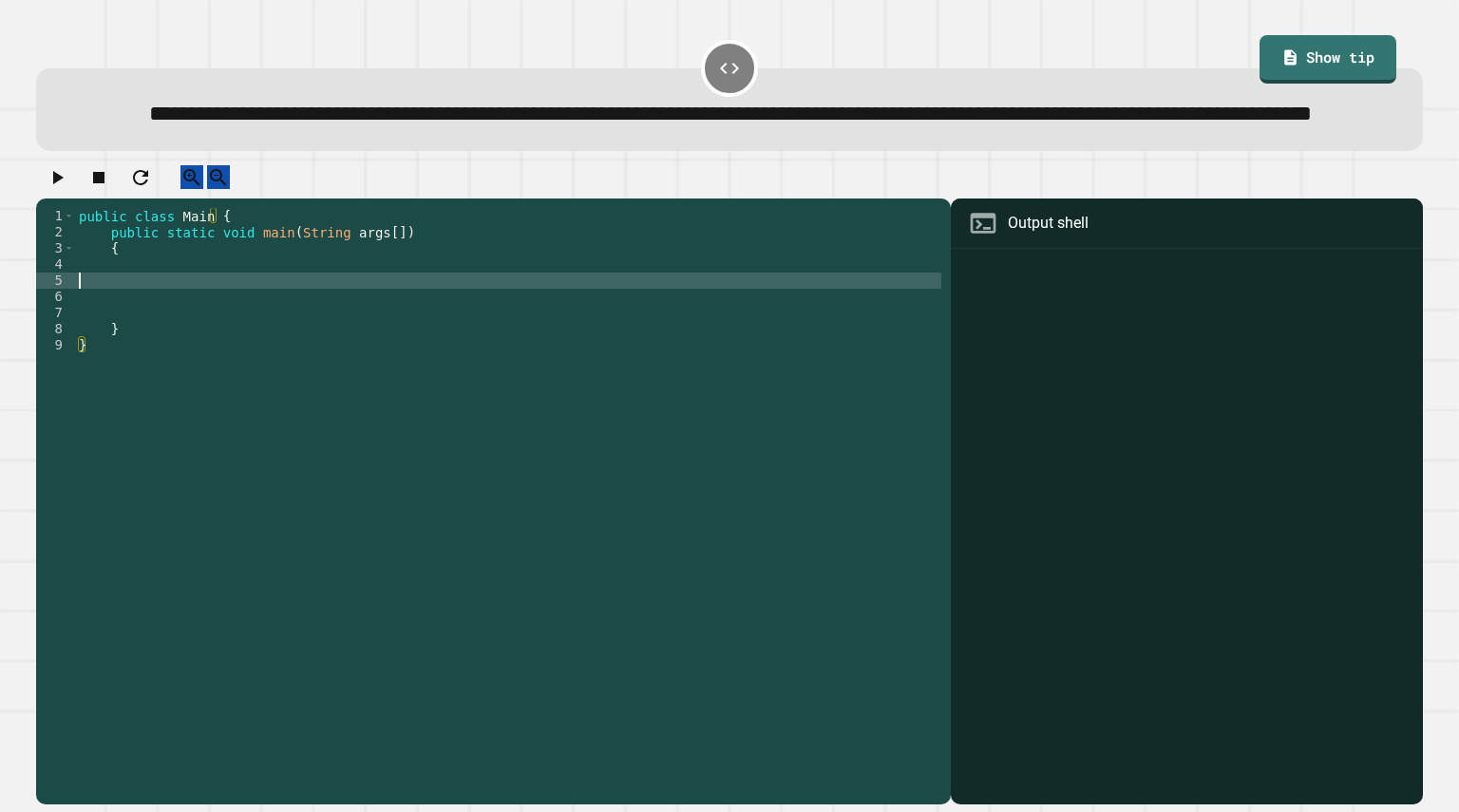
click at [308, 330] on div "public class Main { public static void main ( String args [ ]) { } }" at bounding box center [508, 466] width 866 height 517
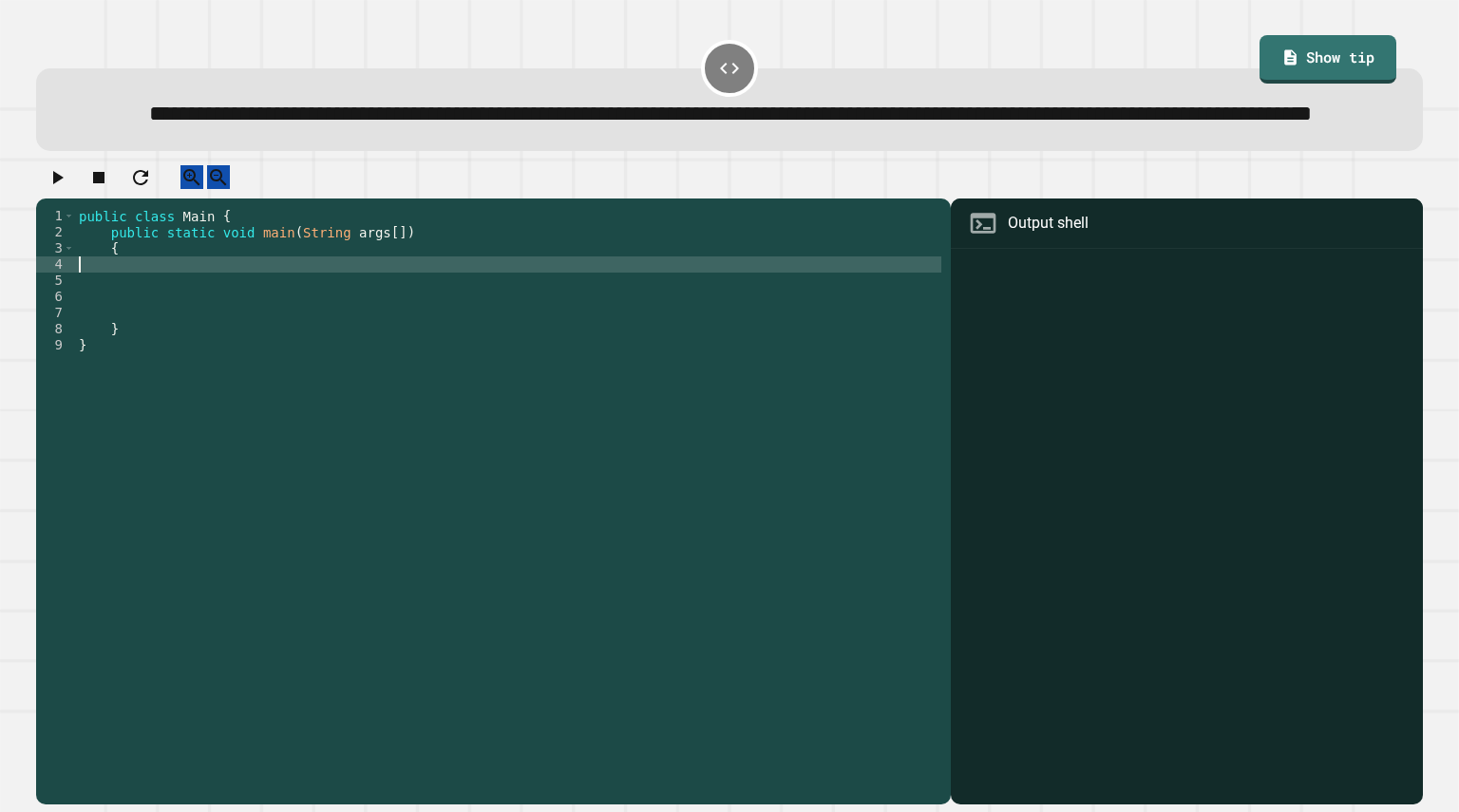
click at [322, 314] on div "public class Main { public static void main ( String args [ ]) { } }" at bounding box center [508, 466] width 866 height 517
click at [325, 291] on div "public class Main { public static void main ( String args [ ]) { } }" at bounding box center [508, 466] width 866 height 517
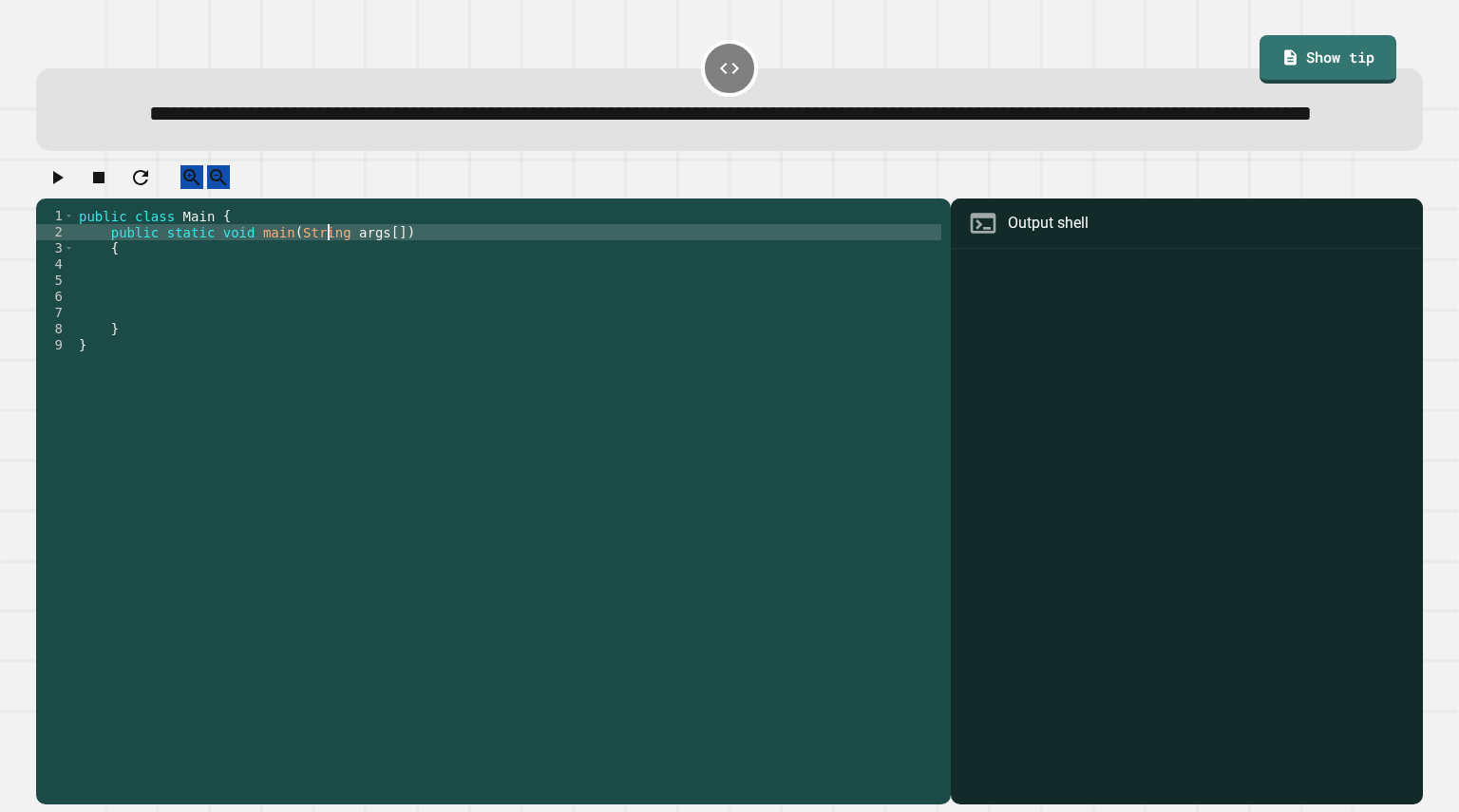
click at [395, 315] on div "public class Main { public static void main ( String args [ ]) { } }" at bounding box center [508, 466] width 866 height 517
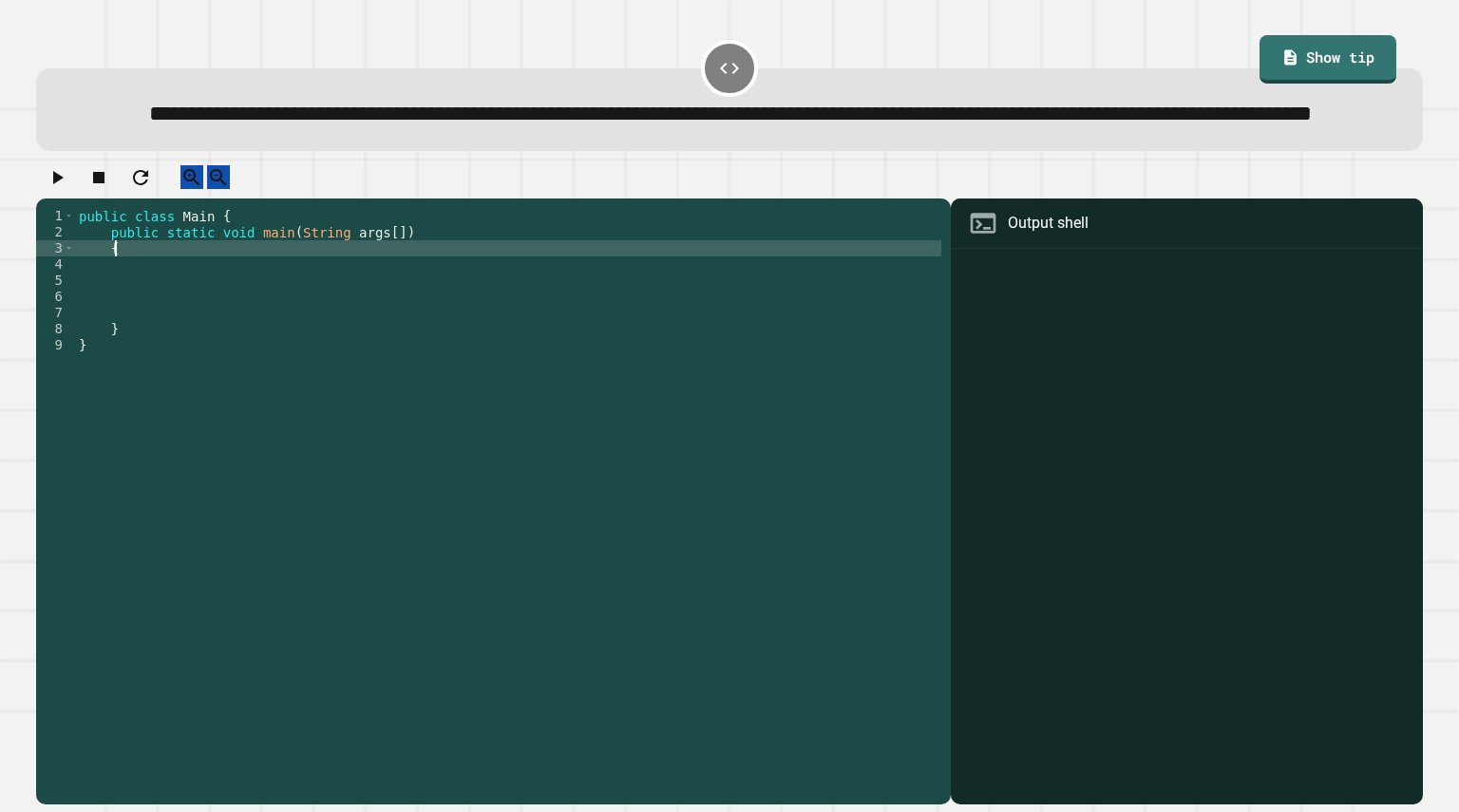
click at [273, 299] on div "public class Main { public static void main ( String args [ ]) { } }" at bounding box center [508, 466] width 866 height 517
type textarea "*"
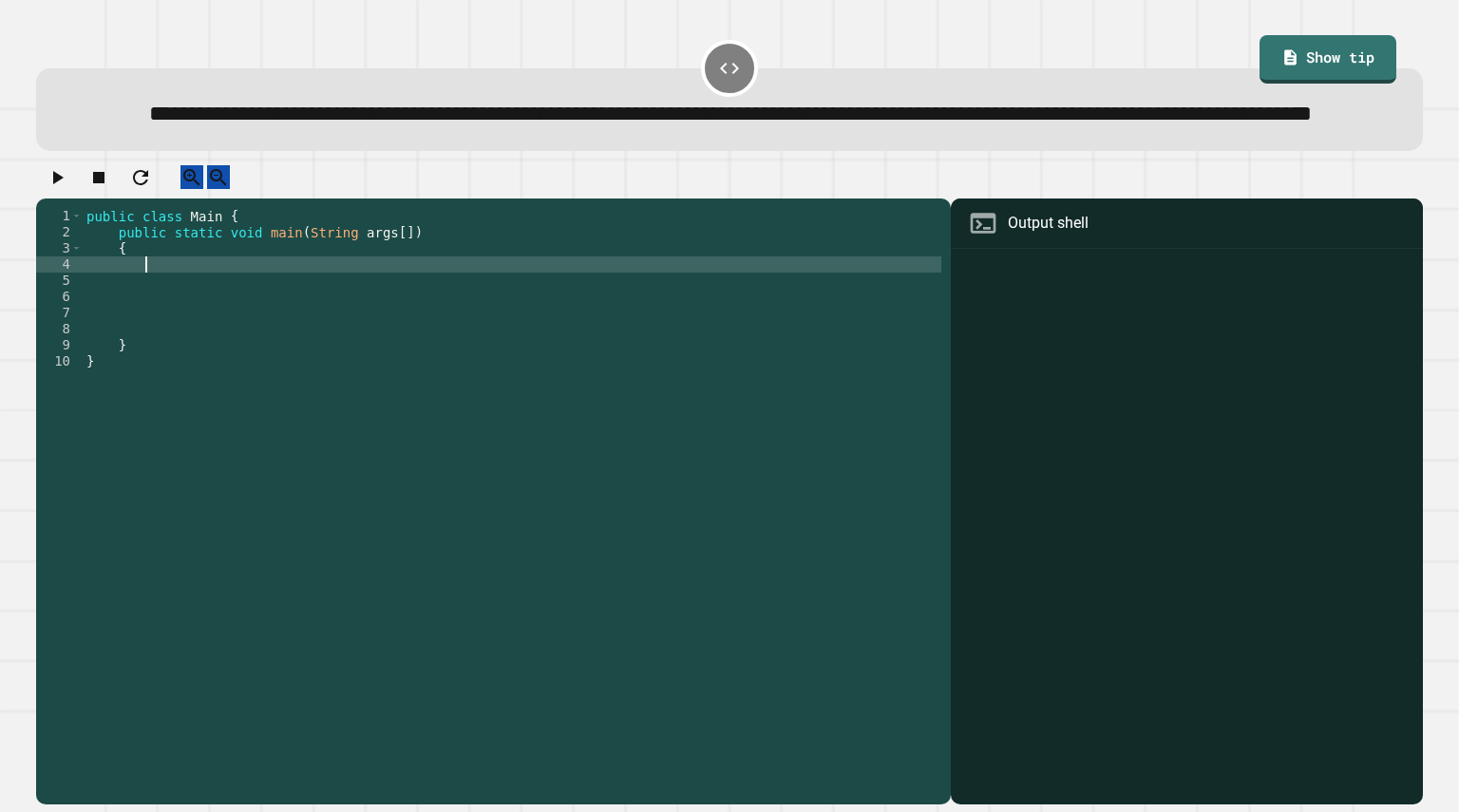
scroll to position [0, 3]
type textarea "*"
click at [68, 189] on button "button" at bounding box center [57, 176] width 22 height 23
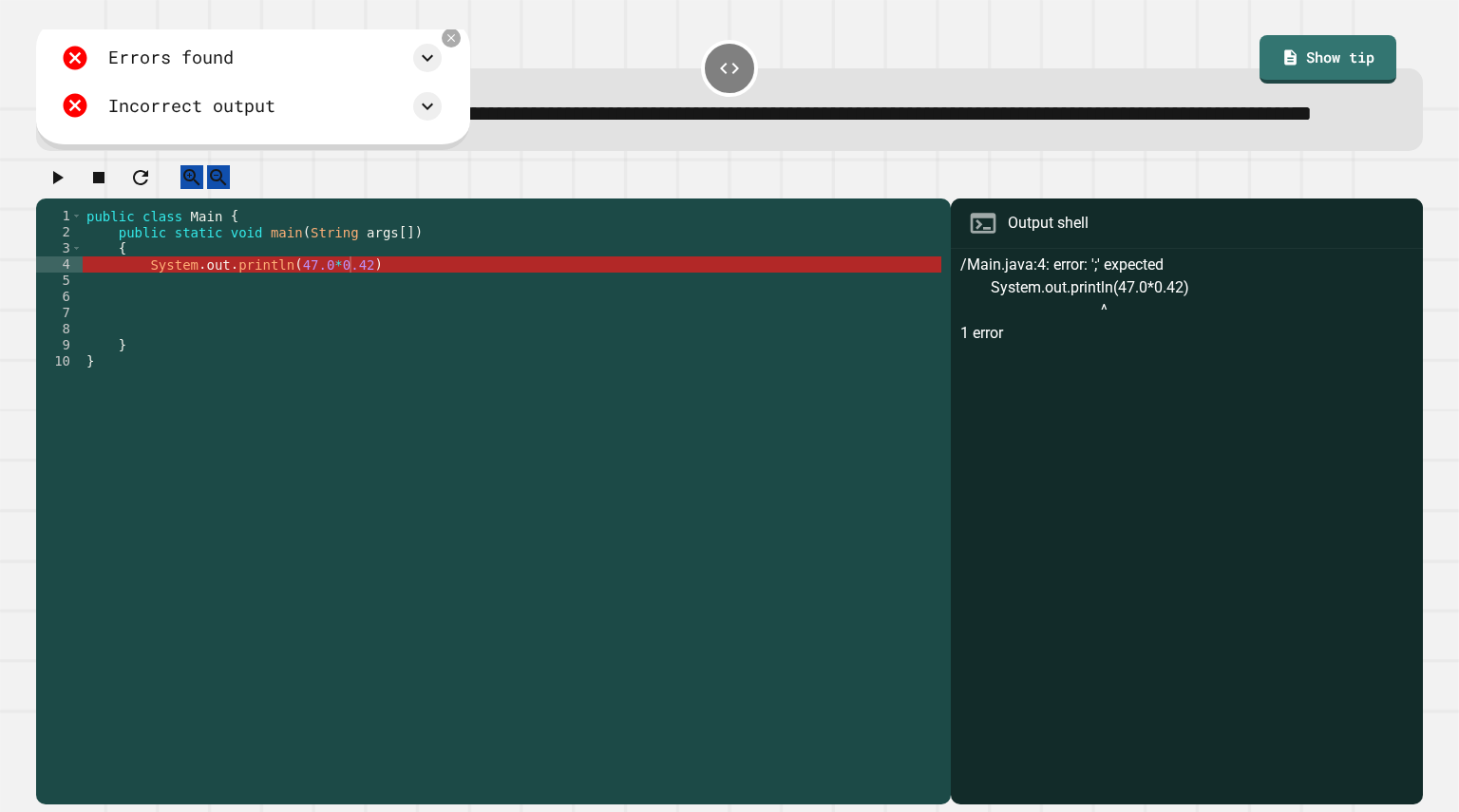
click at [383, 310] on div "public class Main { public static void main ( String args [ ]) { System . out .…" at bounding box center [512, 466] width 858 height 517
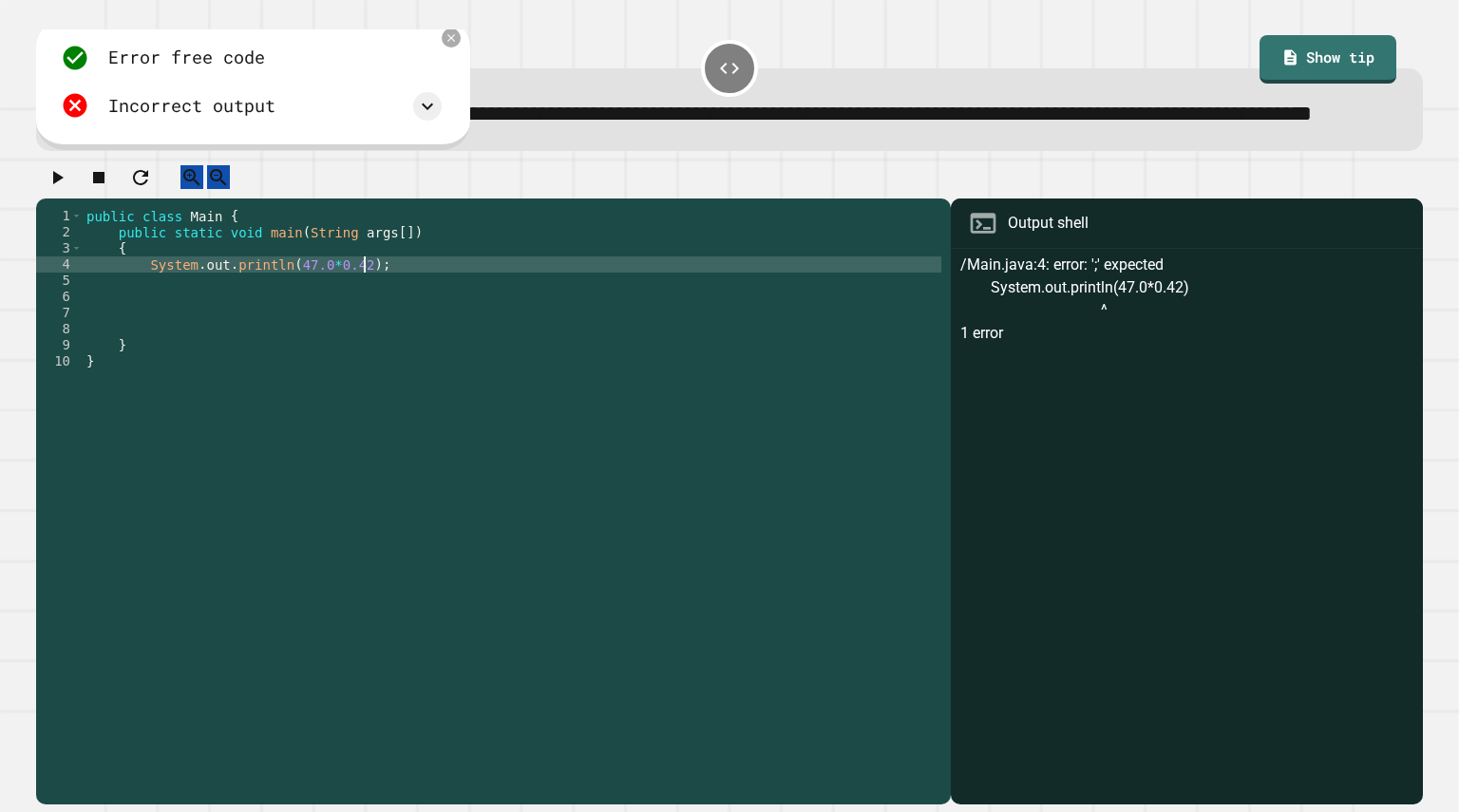
scroll to position [0, 19]
click at [63, 200] on div "**********" at bounding box center [730, 484] width 1401 height 654
click at [66, 189] on icon "button" at bounding box center [57, 176] width 22 height 22
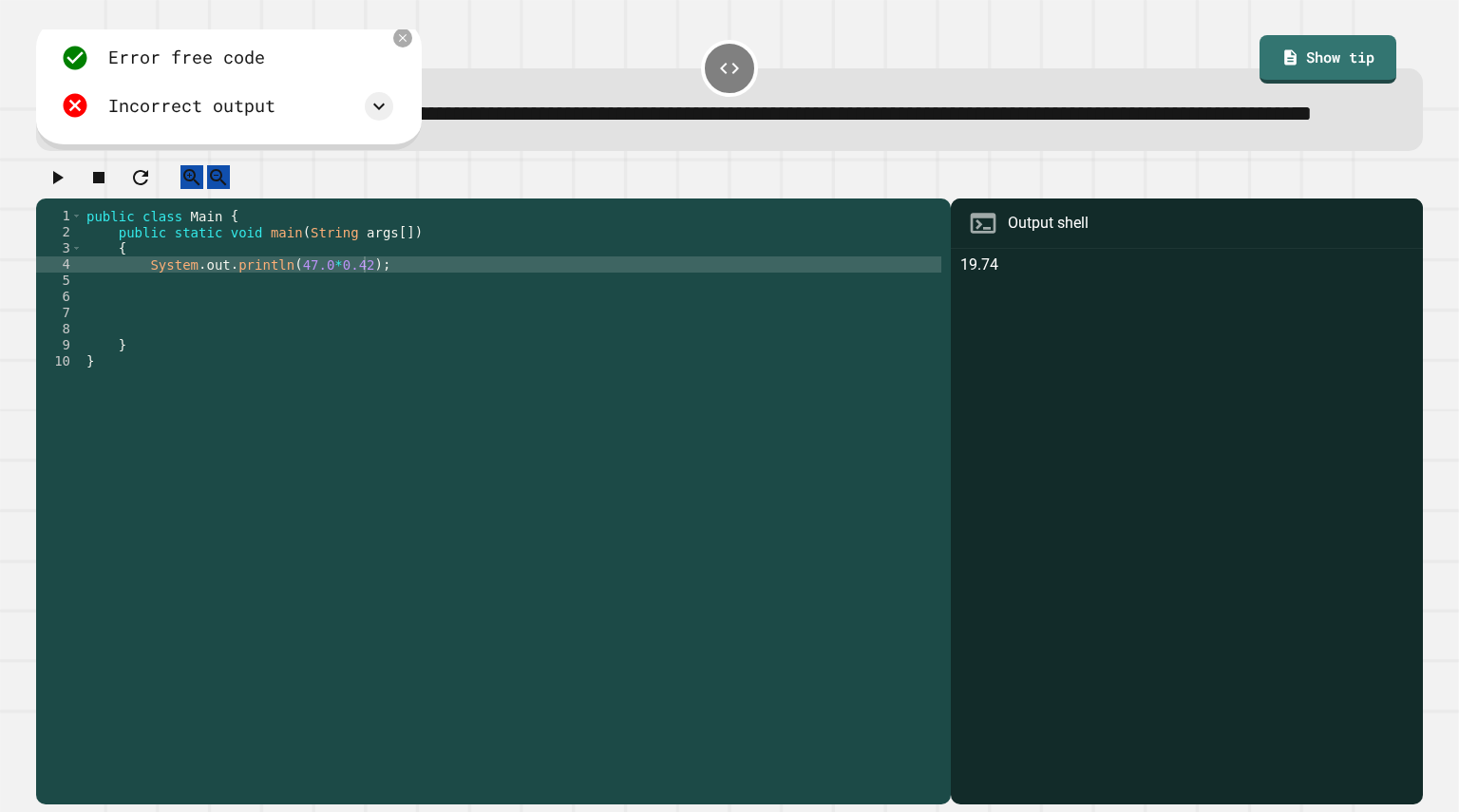
click at [312, 319] on div "public class Main { public static void main ( String args [ ]) { System . out .…" at bounding box center [512, 466] width 858 height 517
click at [68, 189] on icon "button" at bounding box center [57, 176] width 22 height 22
click at [295, 318] on div "public class Main { public static void main ( String args [ ]) { System . out .…" at bounding box center [512, 466] width 858 height 517
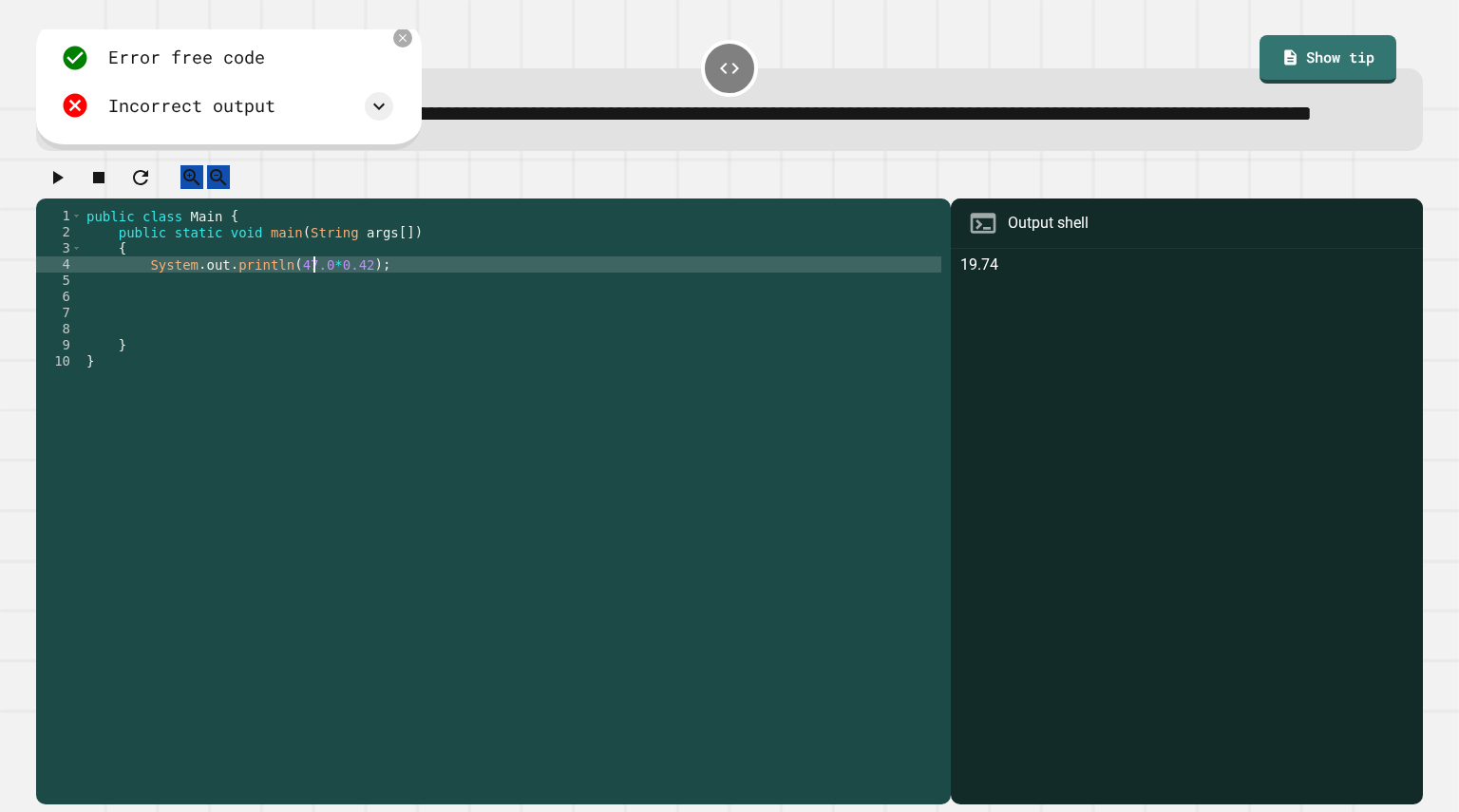
click at [388, 318] on div "public class Main { public static void main ( String args [ ]) { System . out .…" at bounding box center [512, 466] width 858 height 517
type textarea "*"
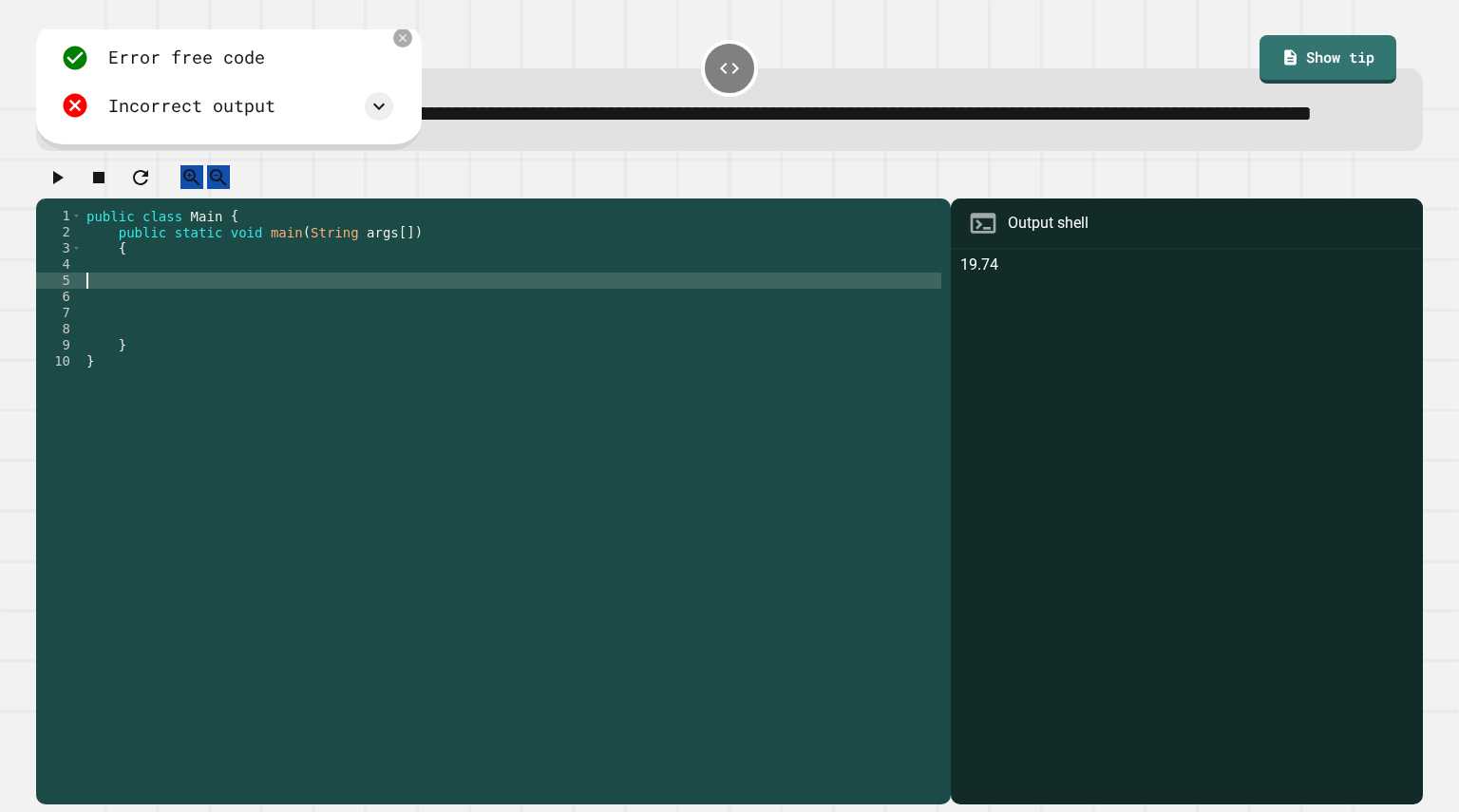
click at [380, 329] on div "public class Main { public static void main ( String args [ ]) { } }" at bounding box center [512, 466] width 858 height 517
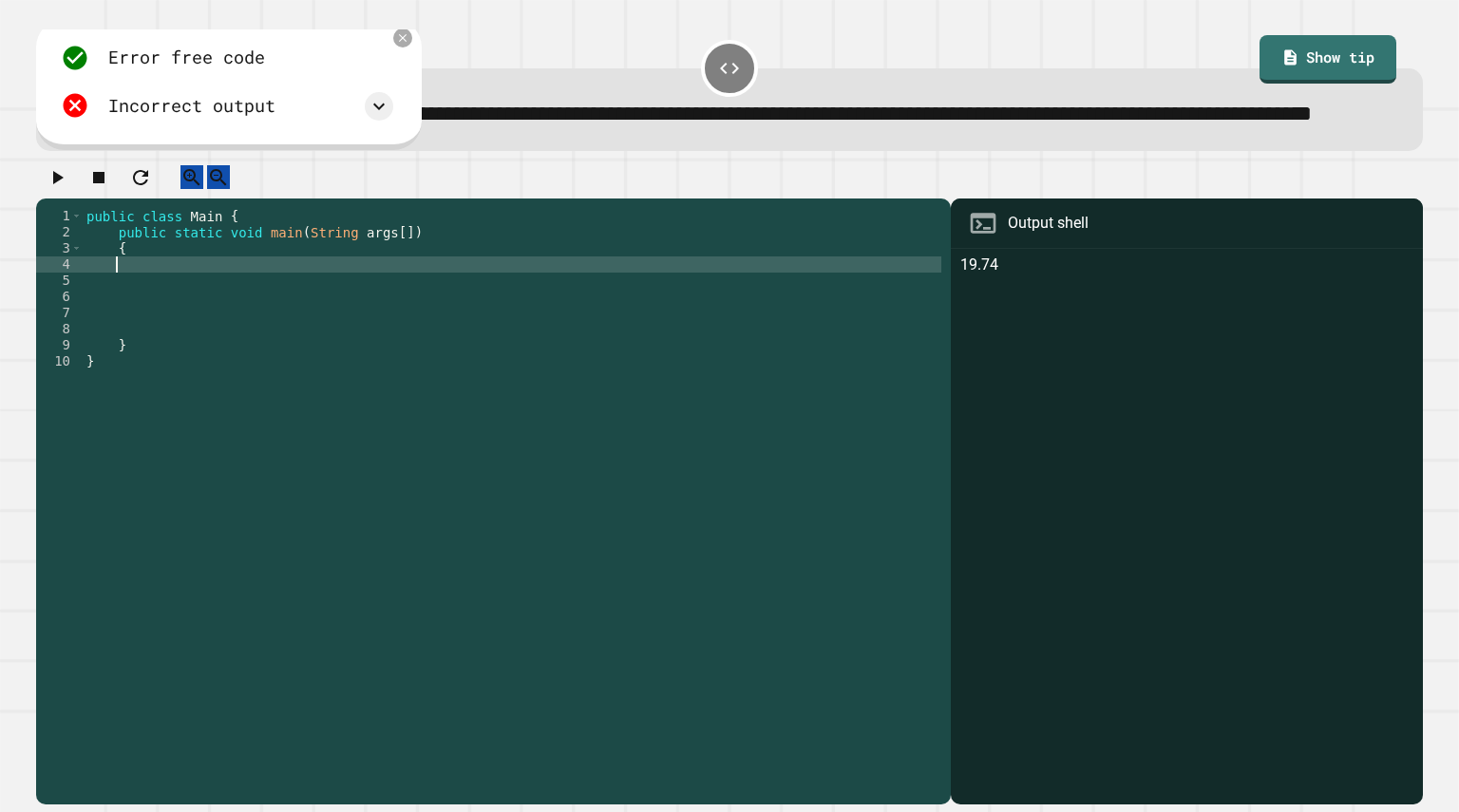
click at [383, 318] on div "public class Main { public static void main ( String args [ ]) { } }" at bounding box center [512, 466] width 858 height 517
type textarea "*"
type textarea "**********"
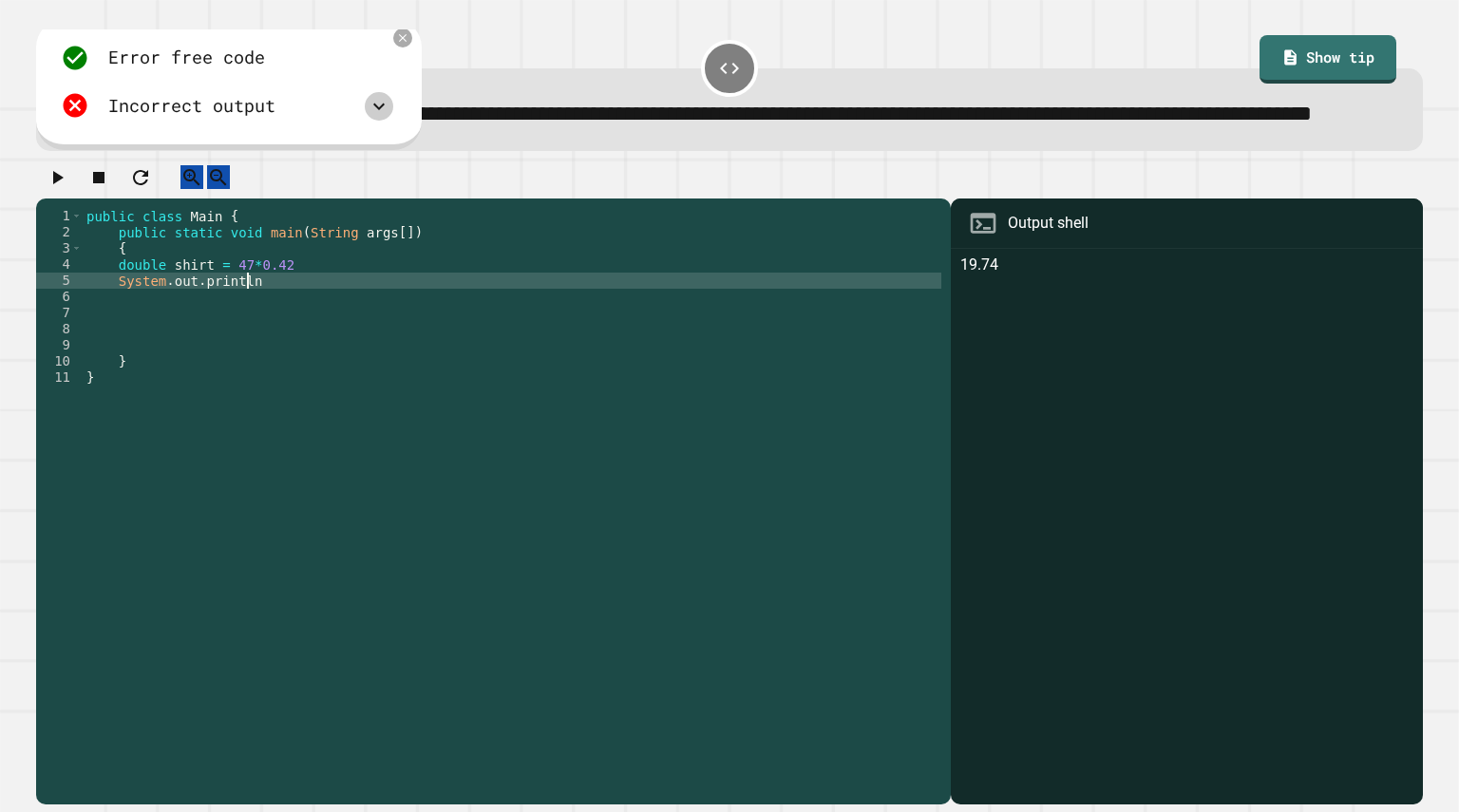
click at [377, 118] on icon at bounding box center [378, 105] width 22 height 22
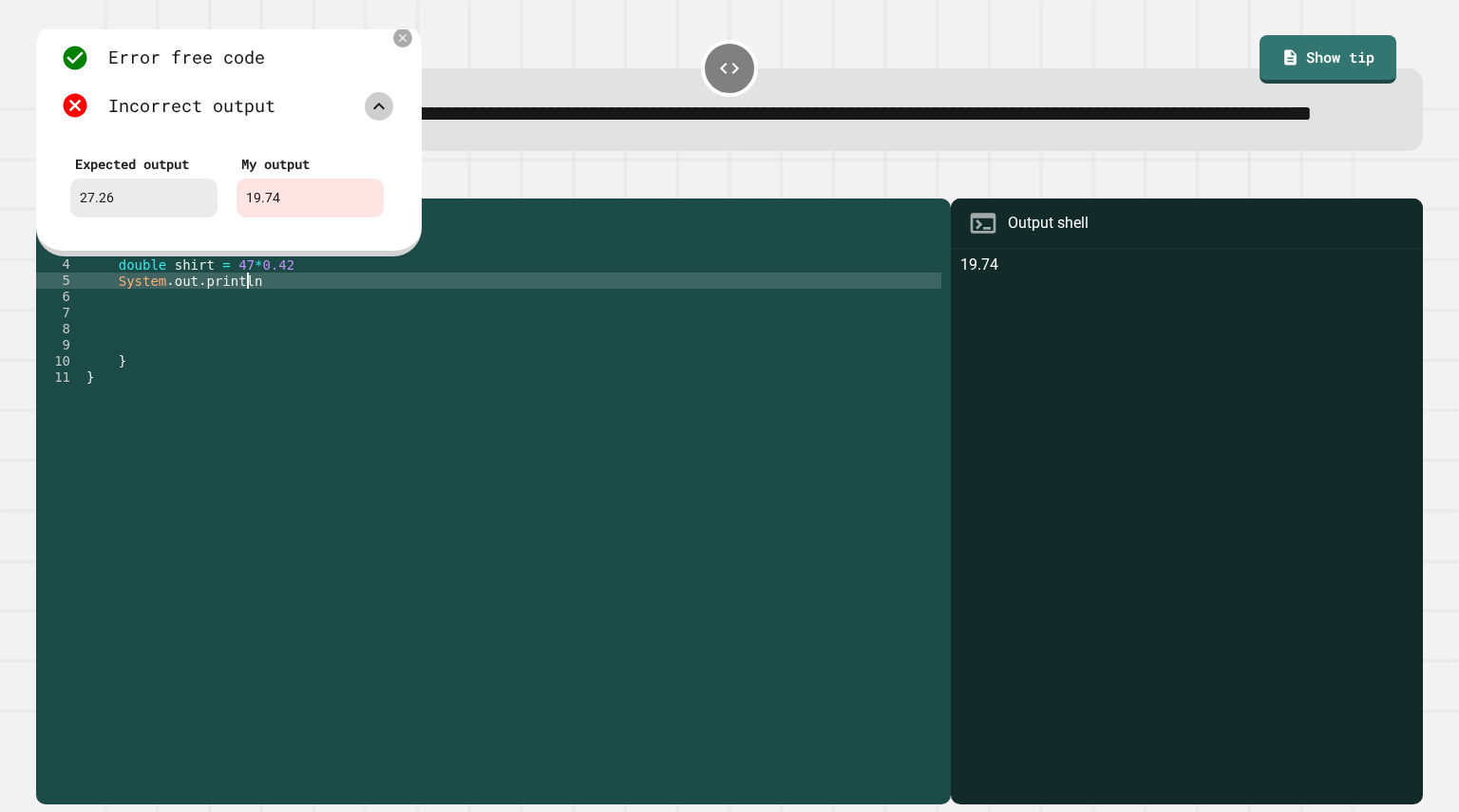
click at [290, 334] on div "public class Main { public static void main ( String args [ ]) { double shirt =…" at bounding box center [512, 466] width 858 height 517
click at [399, 47] on icon at bounding box center [402, 38] width 17 height 17
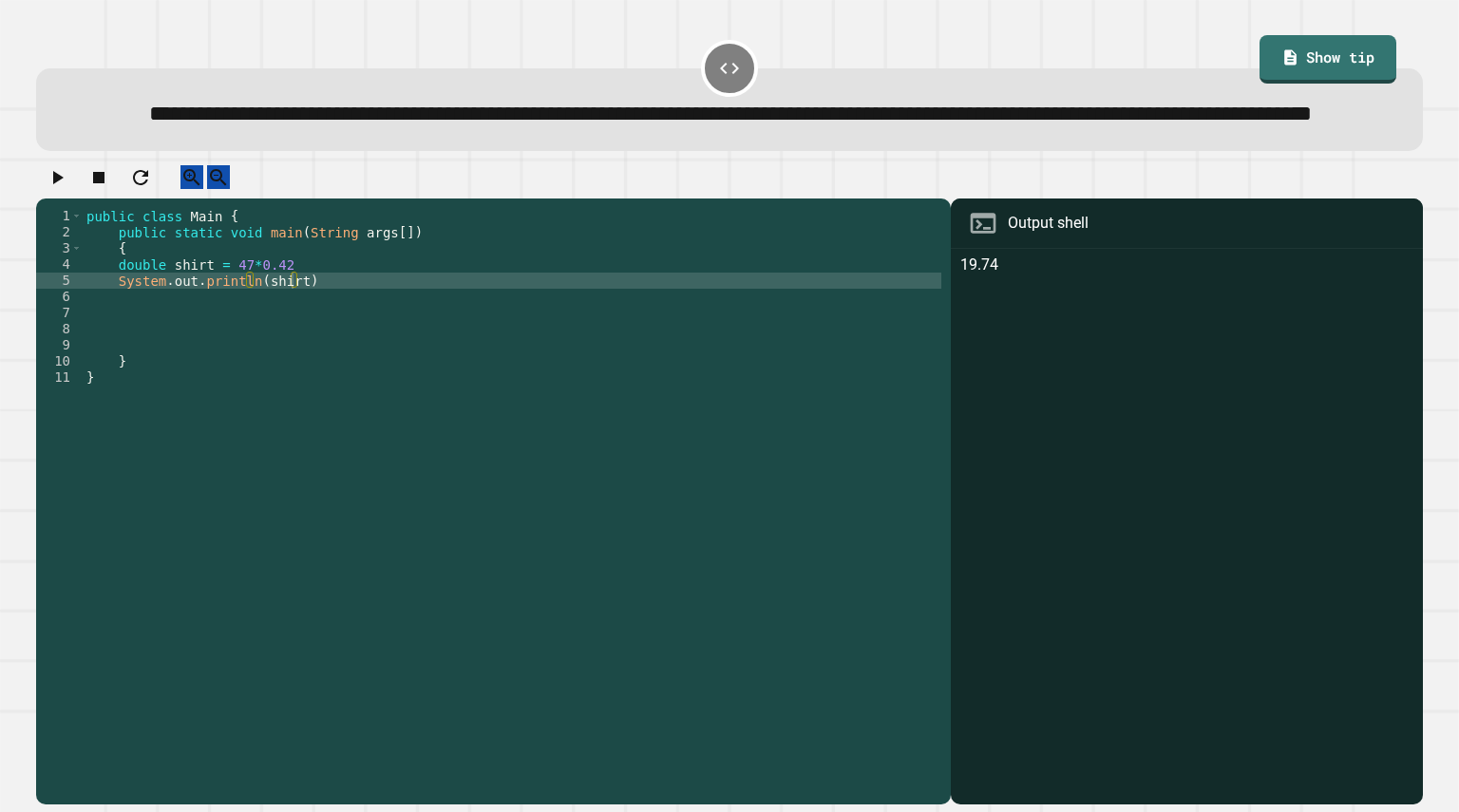
click at [67, 189] on button "button" at bounding box center [57, 176] width 22 height 23
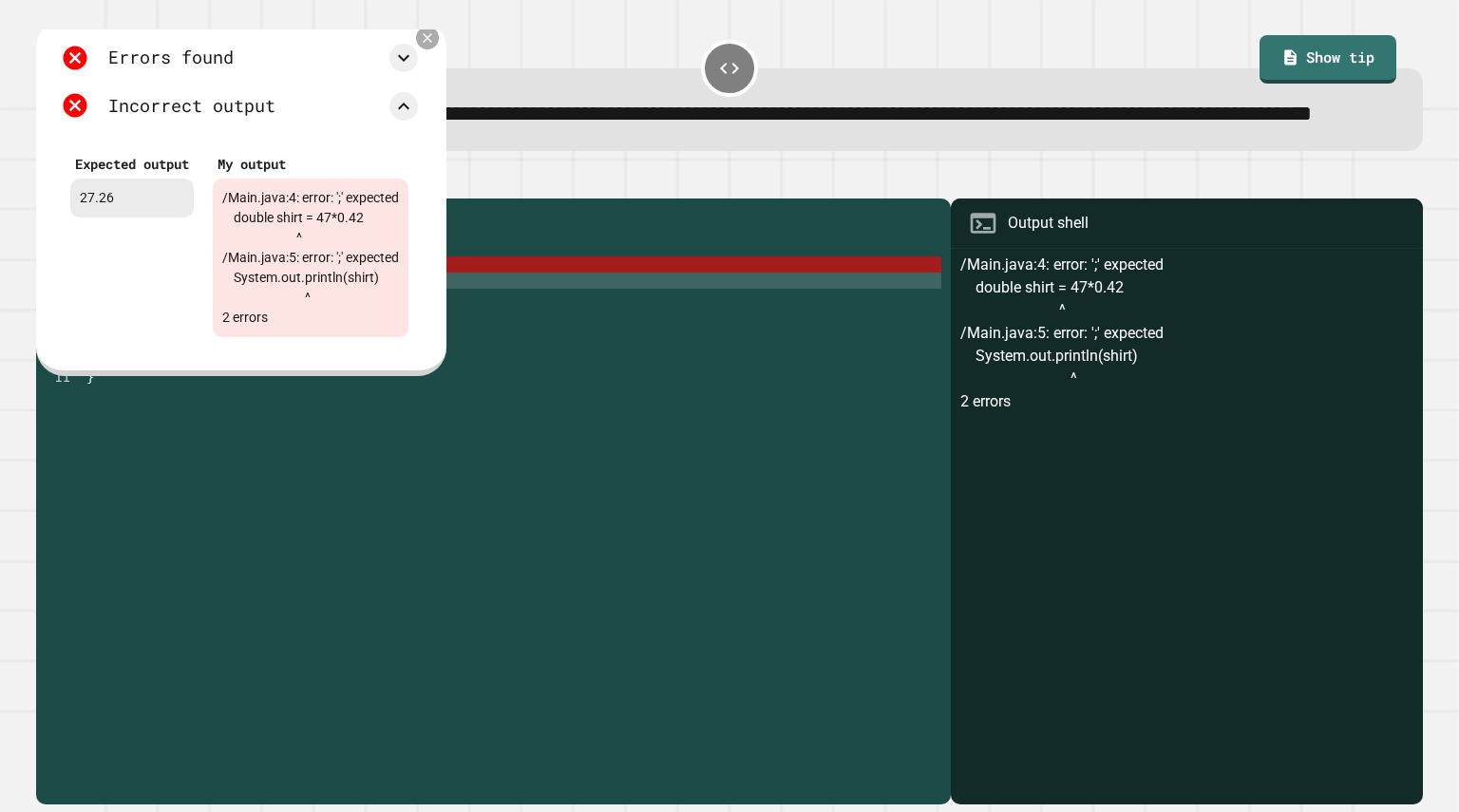
click at [439, 50] on div at bounding box center [427, 37] width 22 height 22
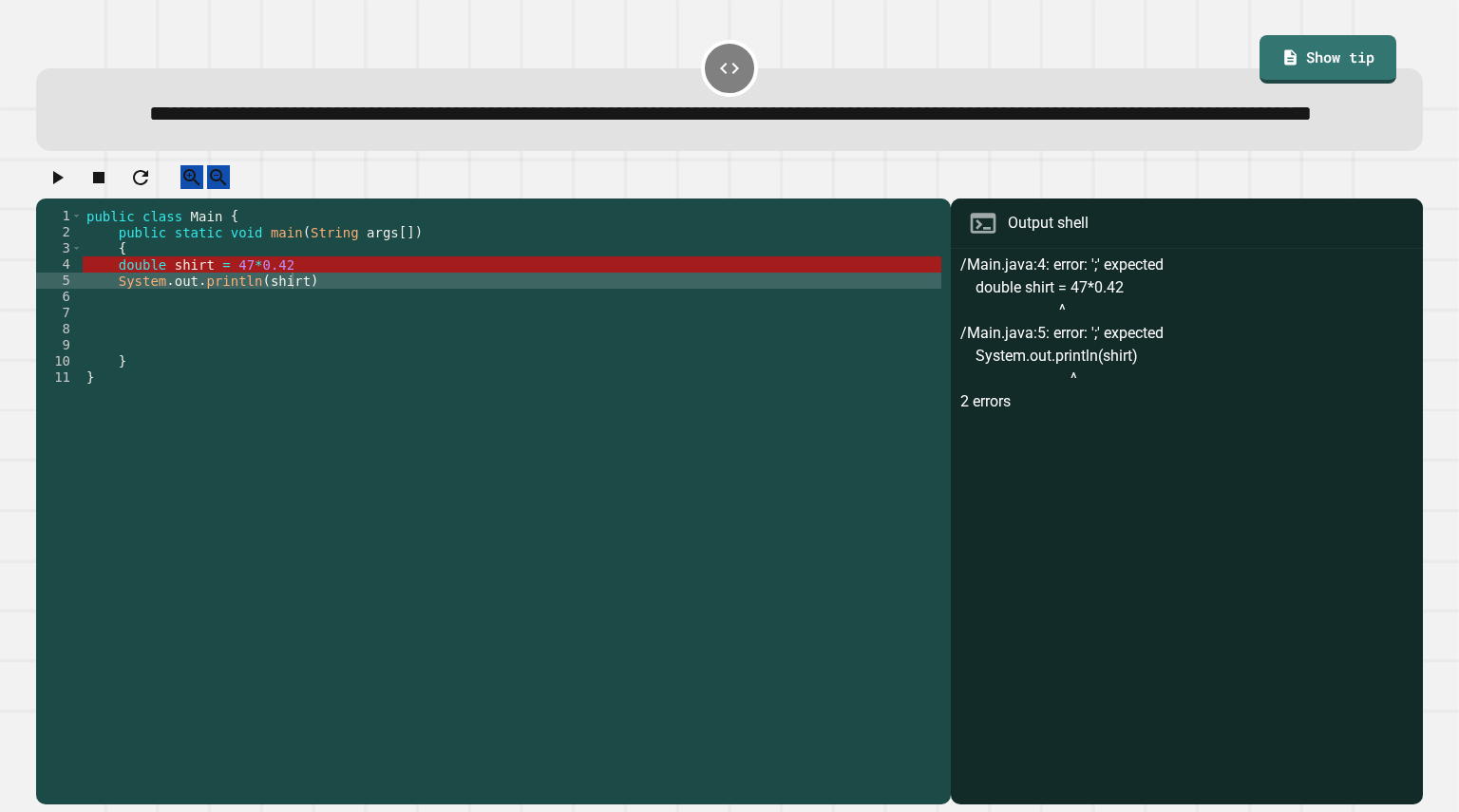
click at [334, 324] on div "public class Main { public static void main ( String args [ ]) { double shirt =…" at bounding box center [512, 466] width 858 height 517
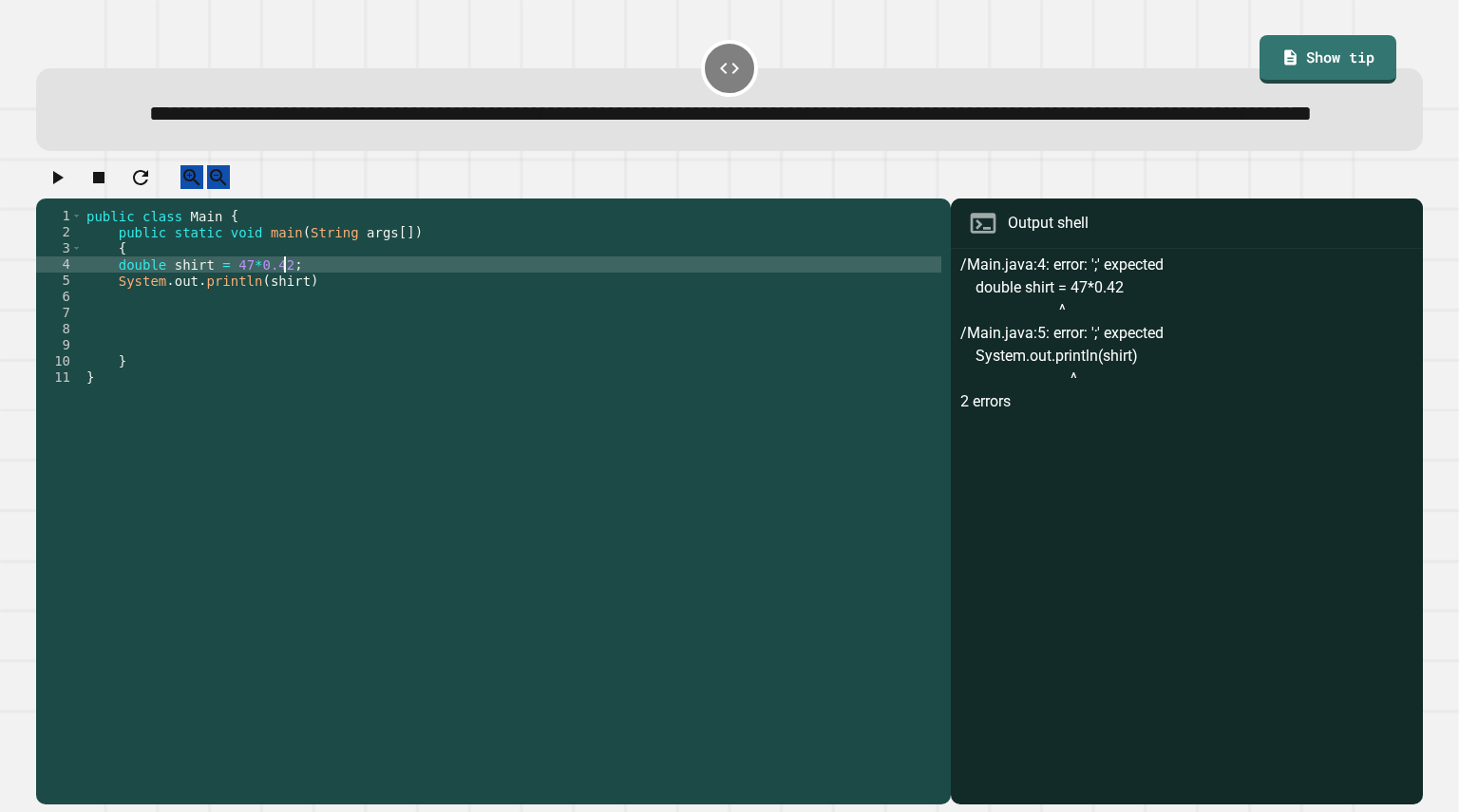
click at [335, 333] on div "public class Main { public static void main ( String args [ ]) { double shirt =…" at bounding box center [512, 466] width 858 height 517
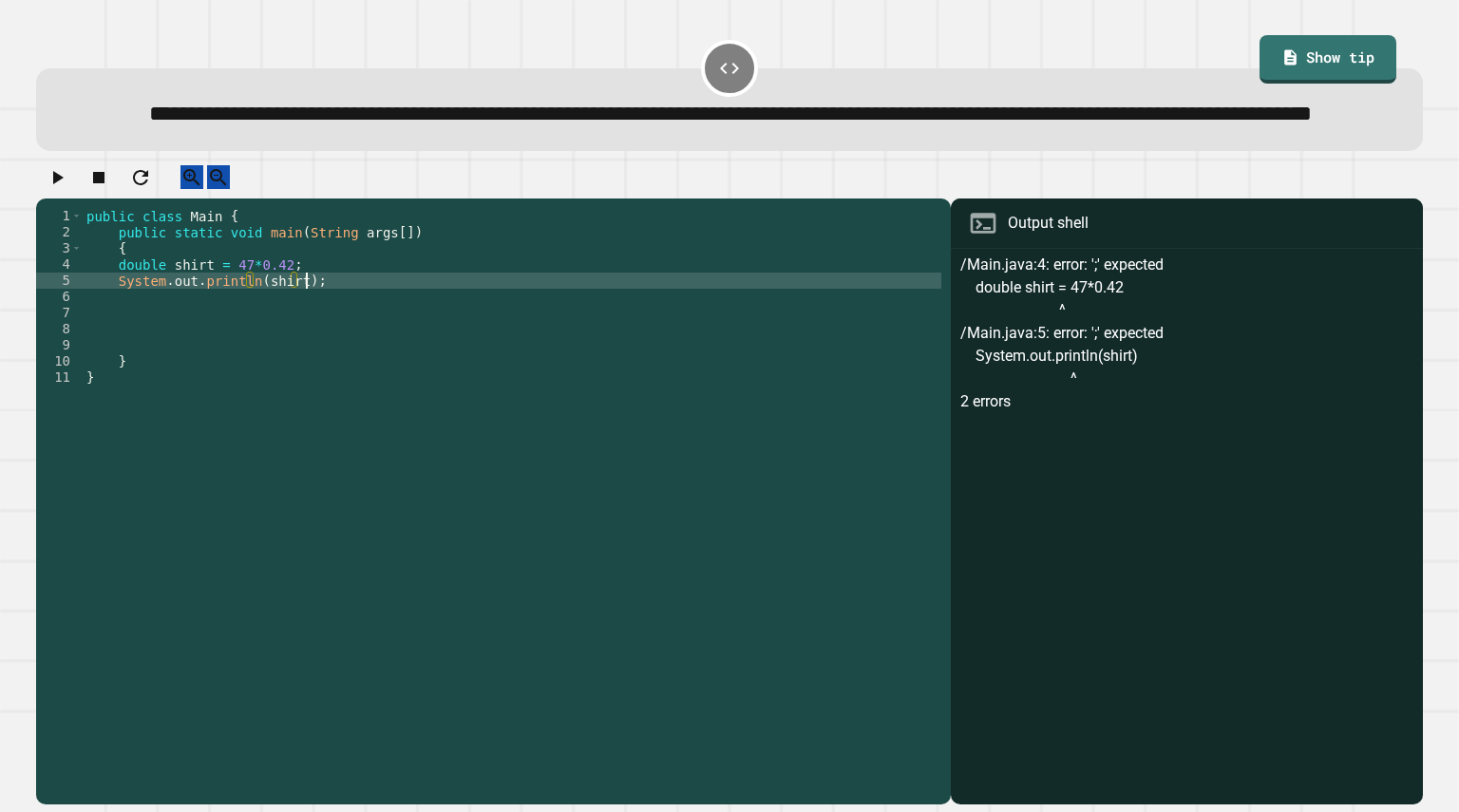
scroll to position [0, 16]
click at [58, 189] on icon "button" at bounding box center [57, 176] width 22 height 22
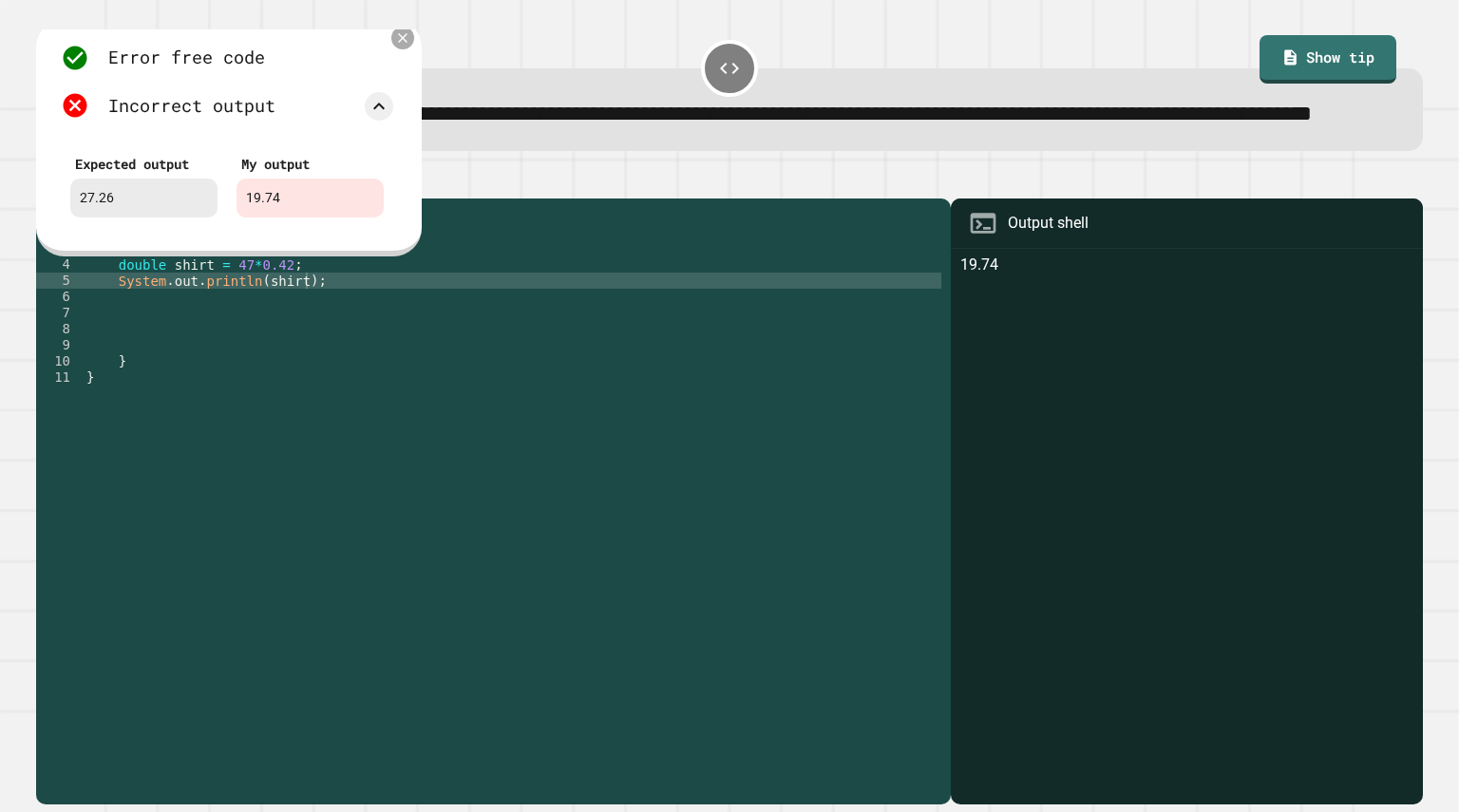
click at [407, 47] on icon at bounding box center [402, 38] width 17 height 17
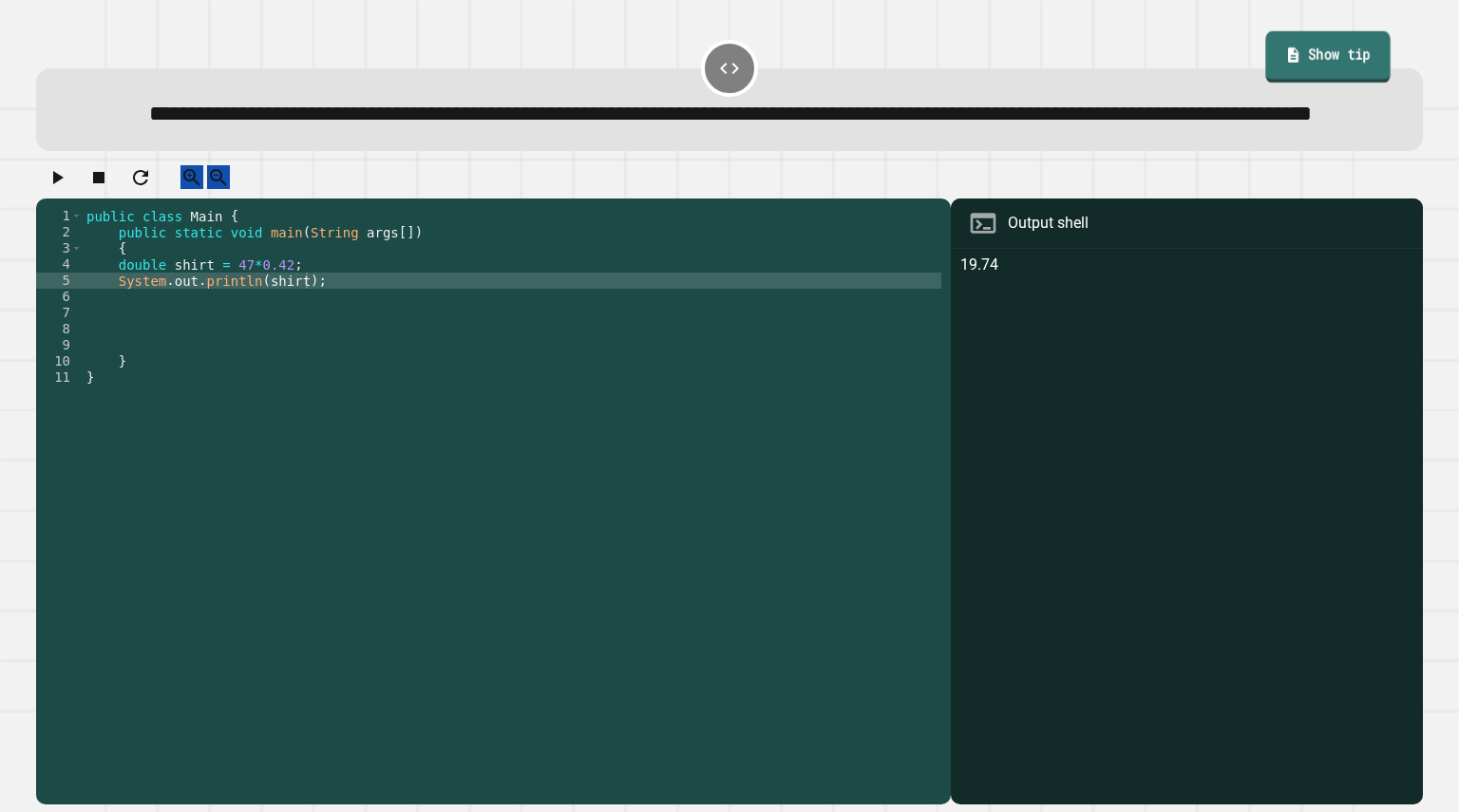
click at [1282, 61] on link "Show tip" at bounding box center [1327, 56] width 126 height 52
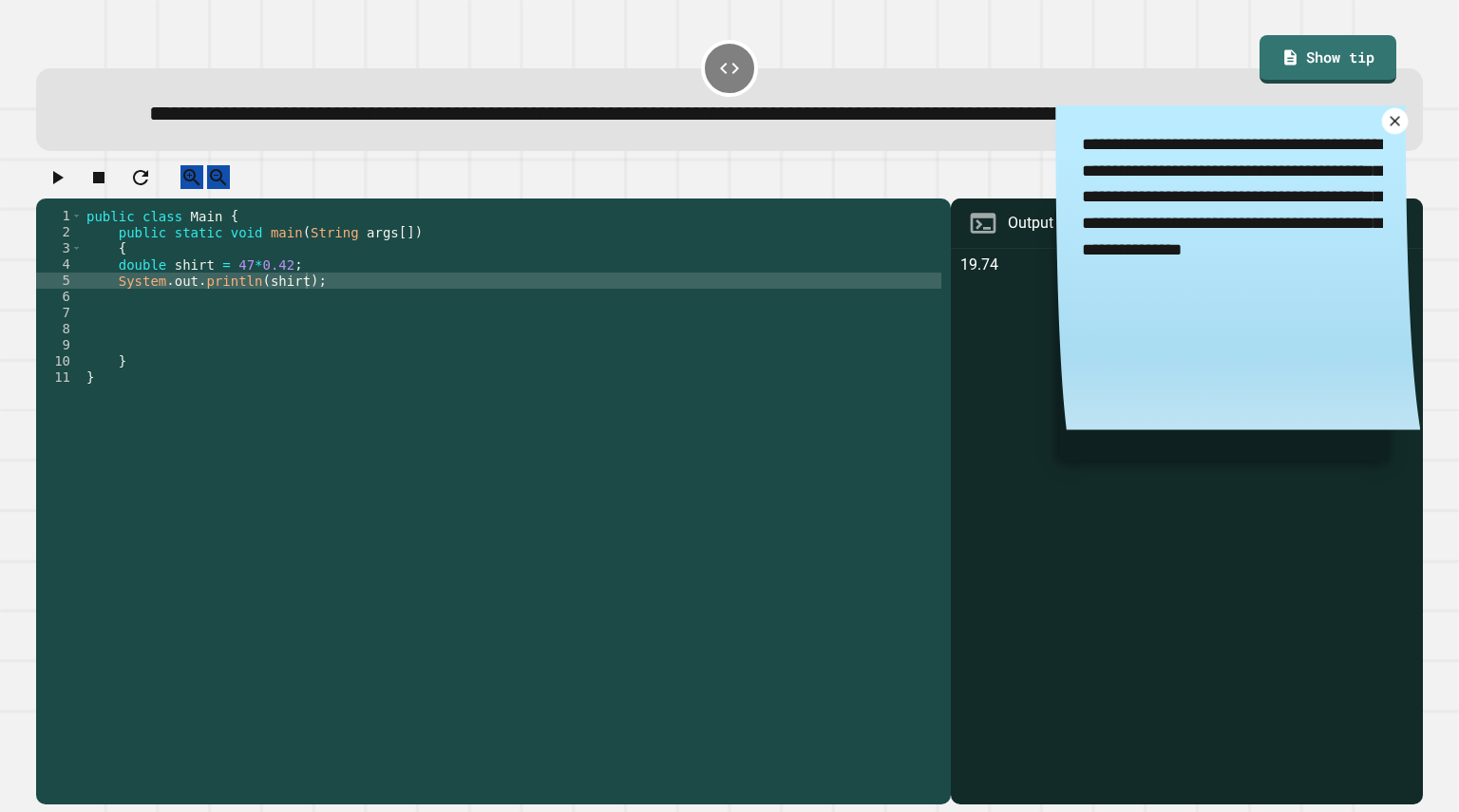
click at [1386, 130] on icon at bounding box center [1395, 122] width 18 height 18
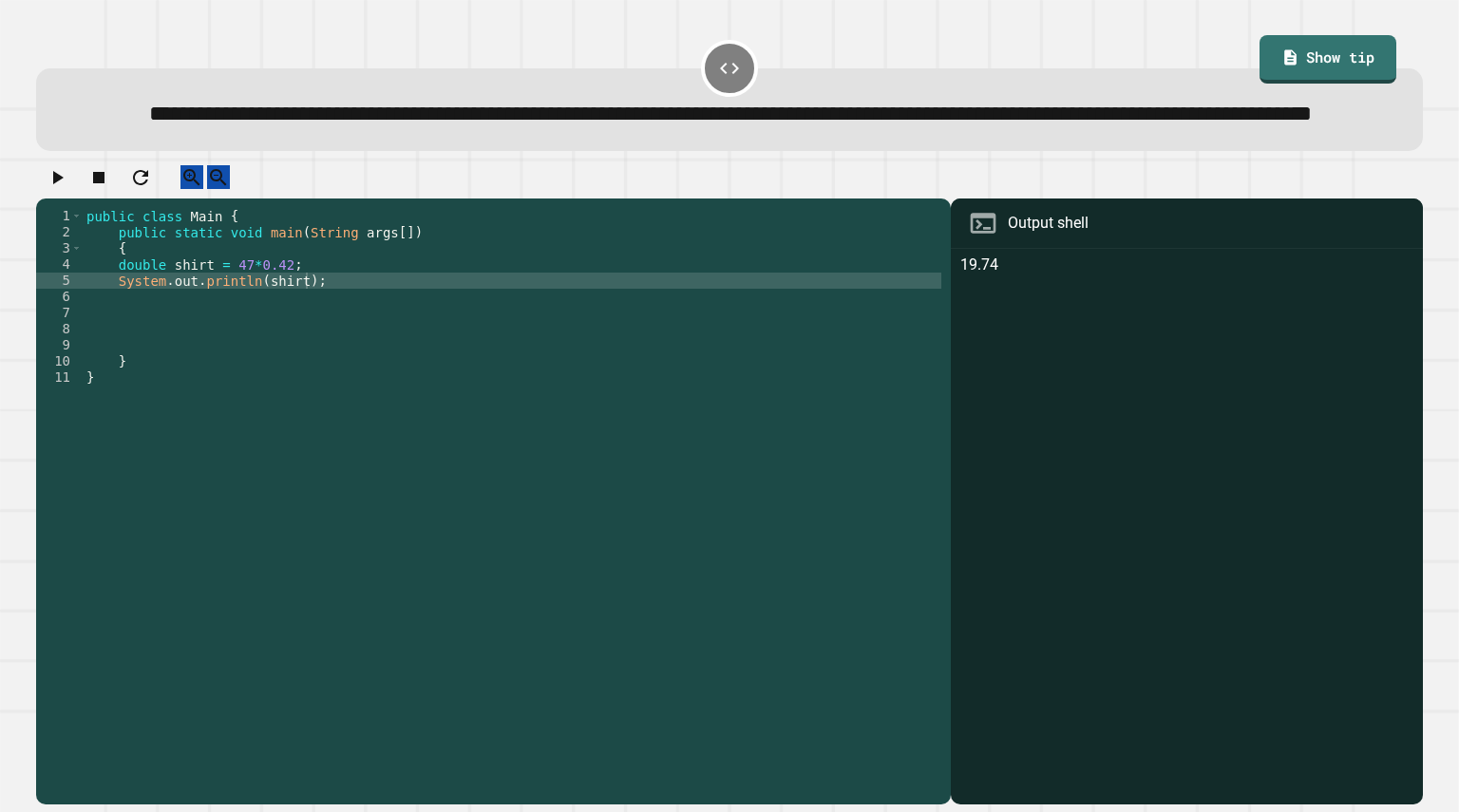
click at [166, 313] on div "public class Main { public static void main ( String args [ ]) { double shirt =…" at bounding box center [512, 466] width 858 height 517
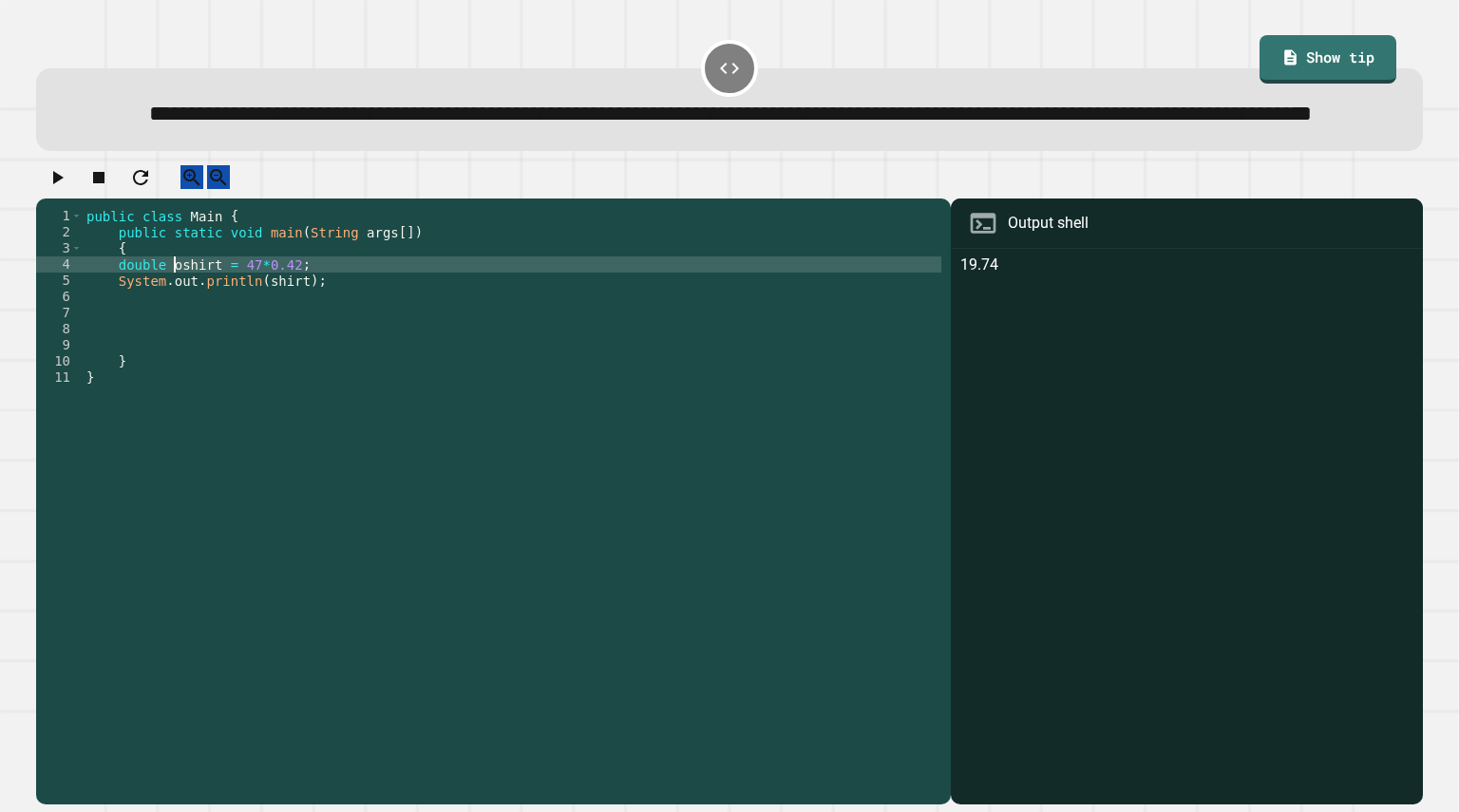
scroll to position [0, 8]
type textarea "**********"
click at [319, 320] on div "public class Main { public static void main ( String args [ ]) { double ogShirt…" at bounding box center [512, 466] width 858 height 517
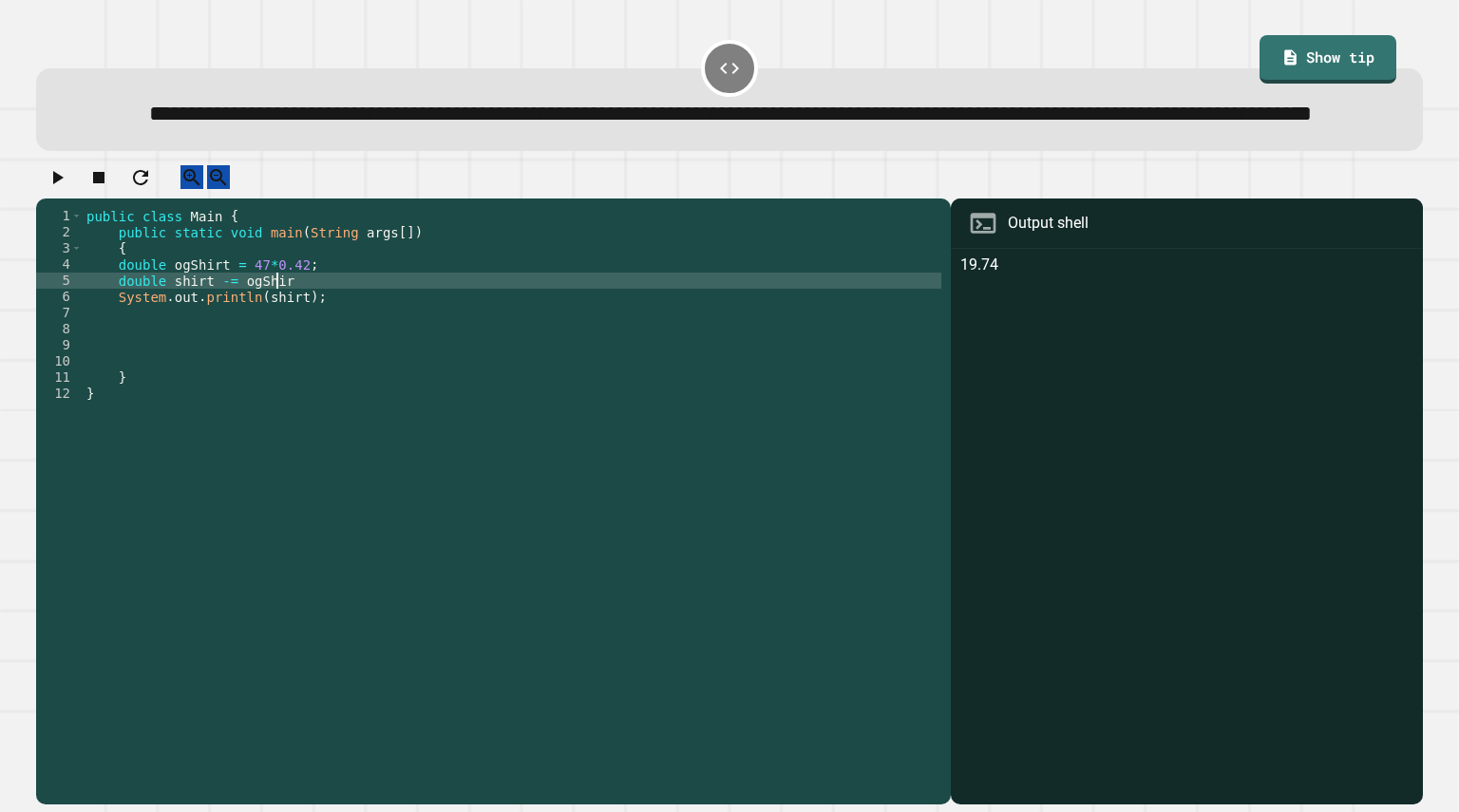
scroll to position [0, 14]
click at [68, 189] on icon "button" at bounding box center [57, 176] width 22 height 22
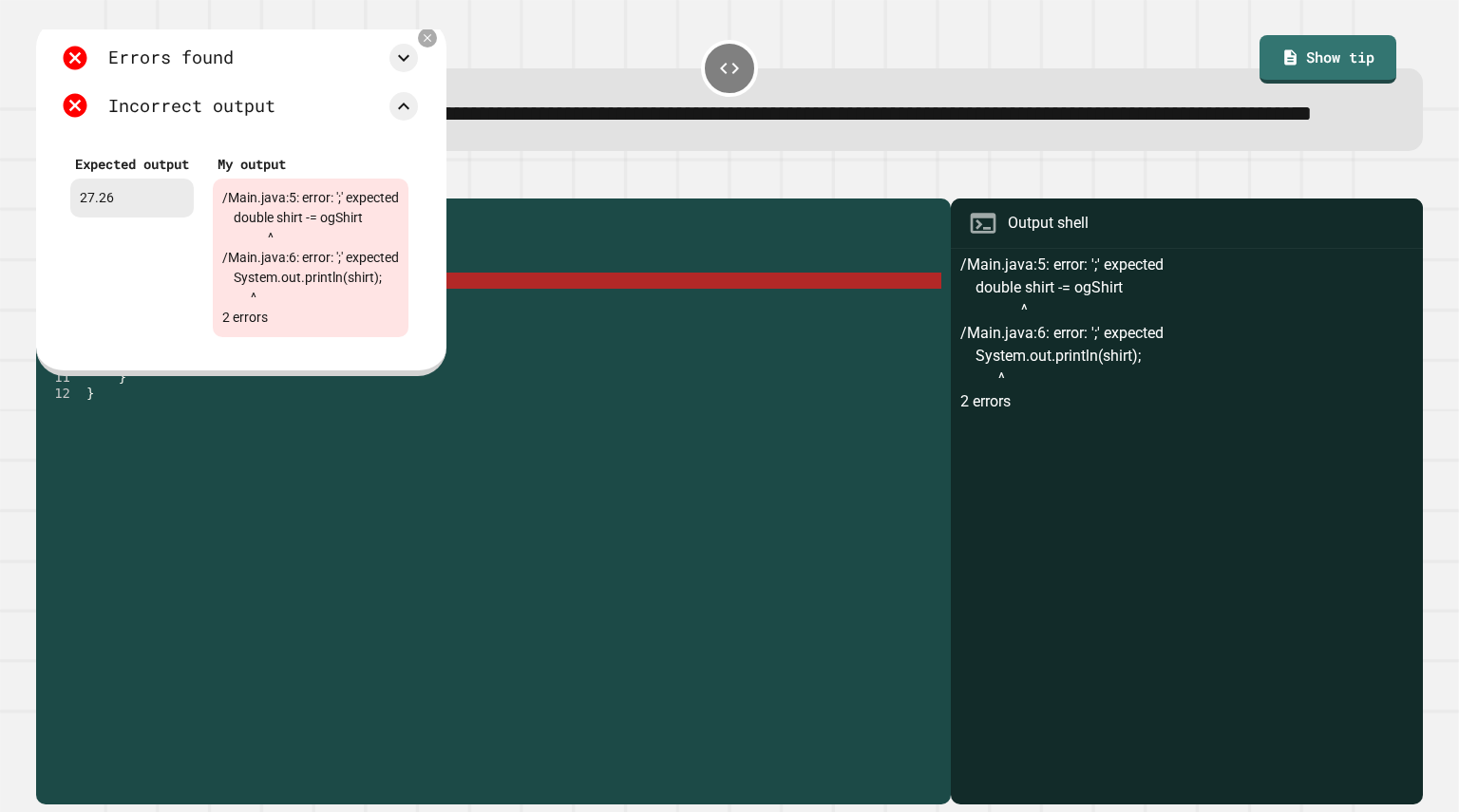
click at [446, 65] on div "Errors found /Main.java:5: error: ';' expected double shirt -= ogShirt ^ /Main.…" at bounding box center [241, 197] width 410 height 357
click at [435, 47] on icon at bounding box center [426, 38] width 17 height 17
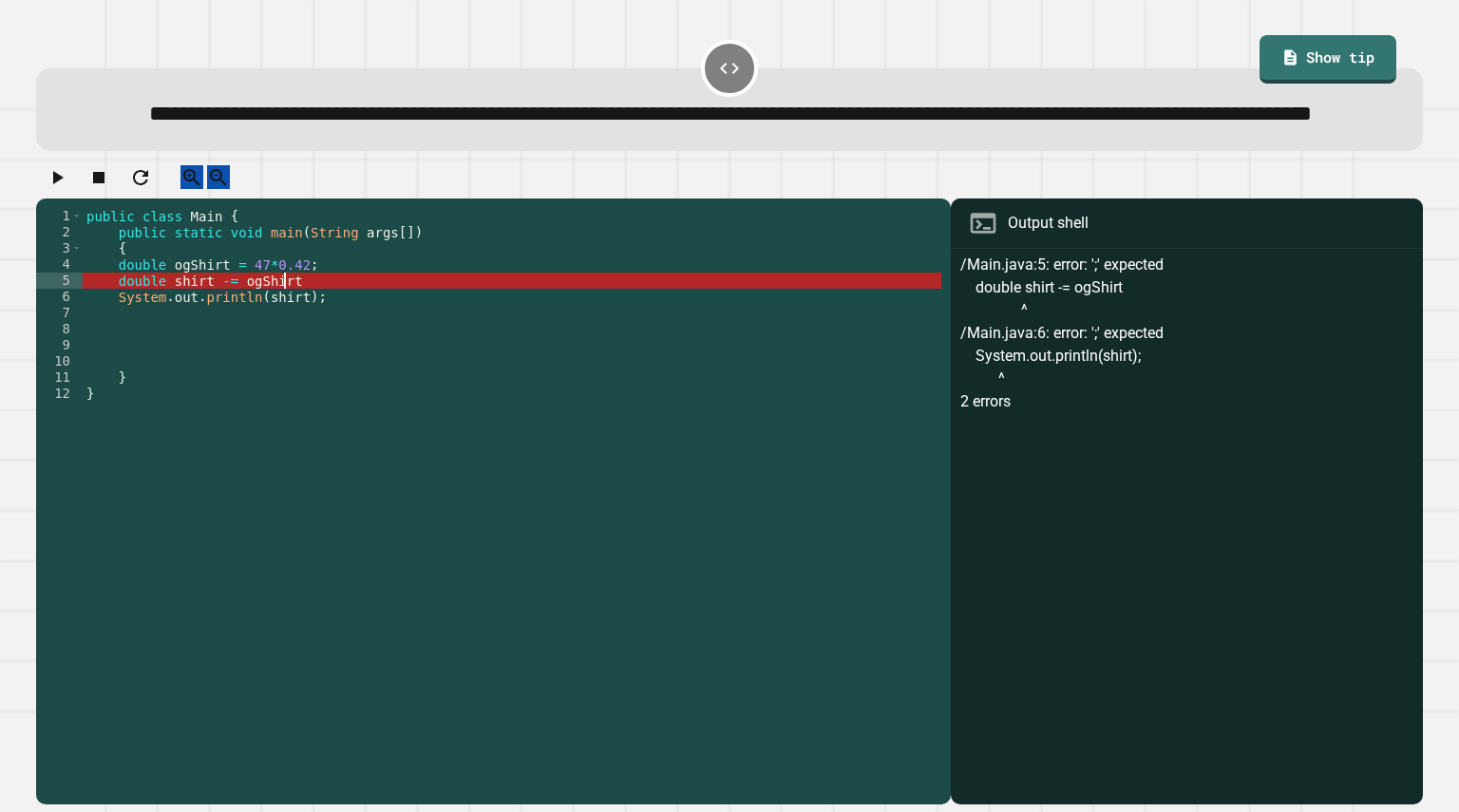
click at [346, 329] on div "public class Main { public static void main ( String args [ ]) { double ogShirt…" at bounding box center [512, 466] width 858 height 517
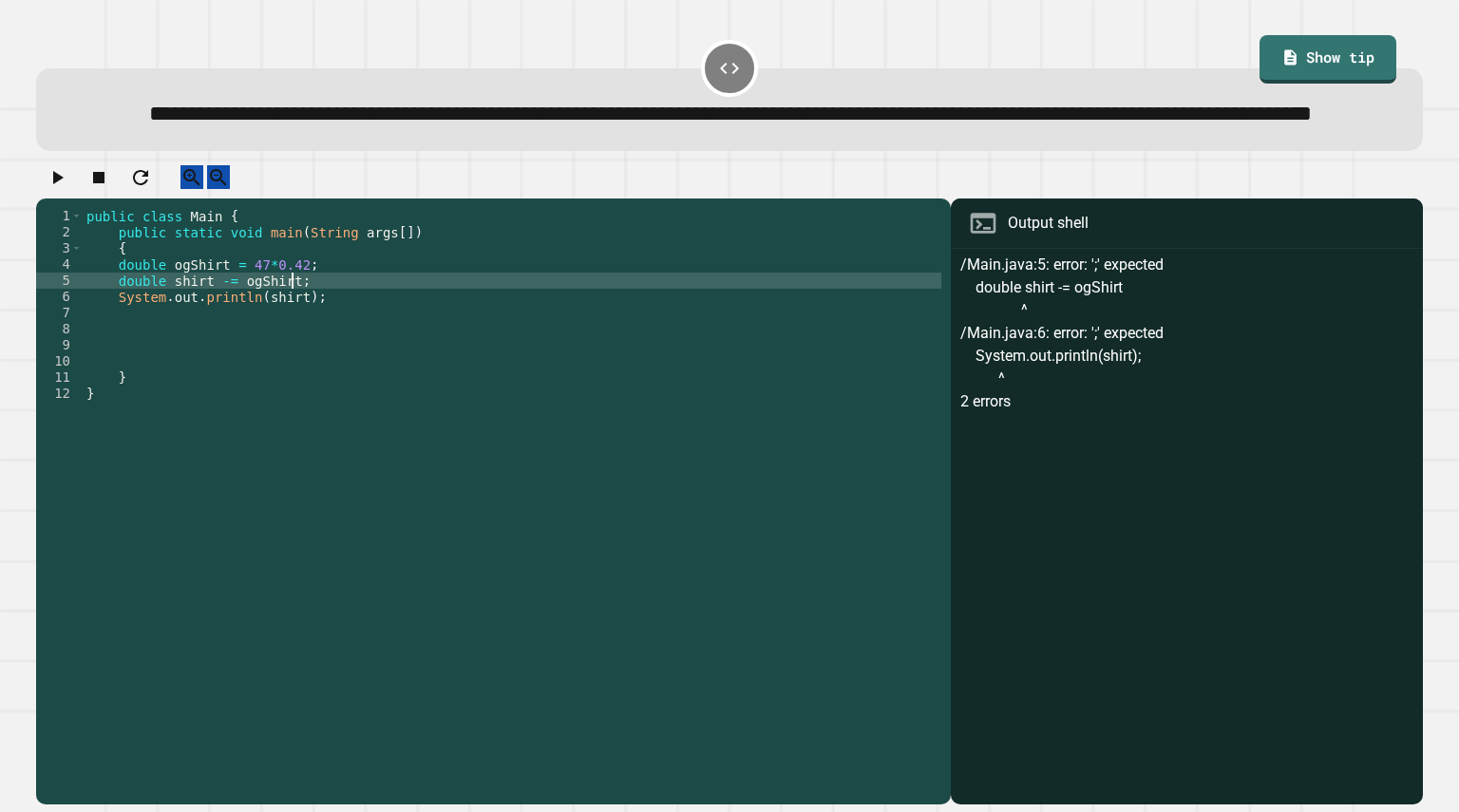
type textarea "**********"
click at [68, 189] on icon "button" at bounding box center [57, 176] width 22 height 22
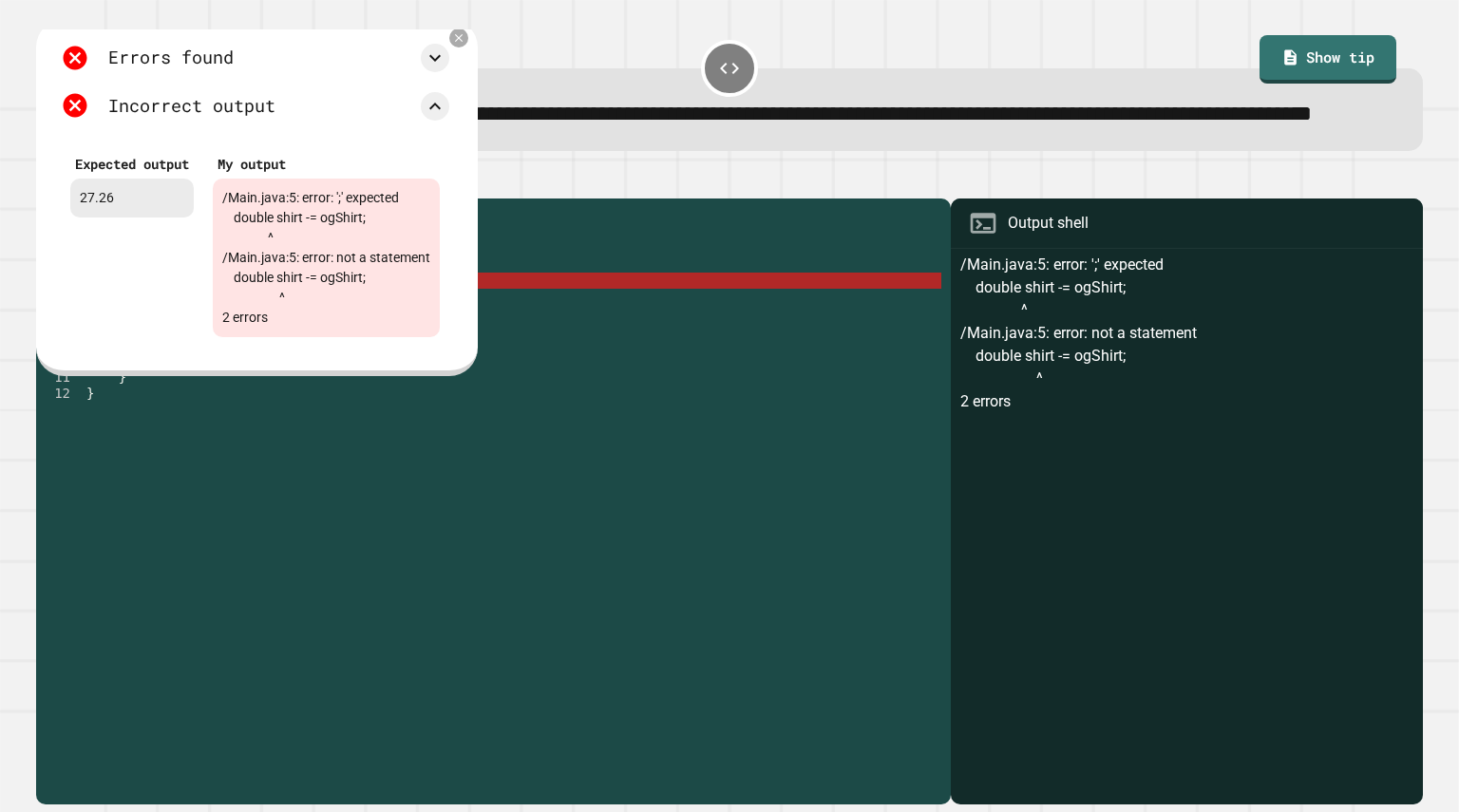
click at [496, 125] on span "**********" at bounding box center [730, 113] width 1163 height 21
click at [466, 47] on icon at bounding box center [458, 38] width 17 height 17
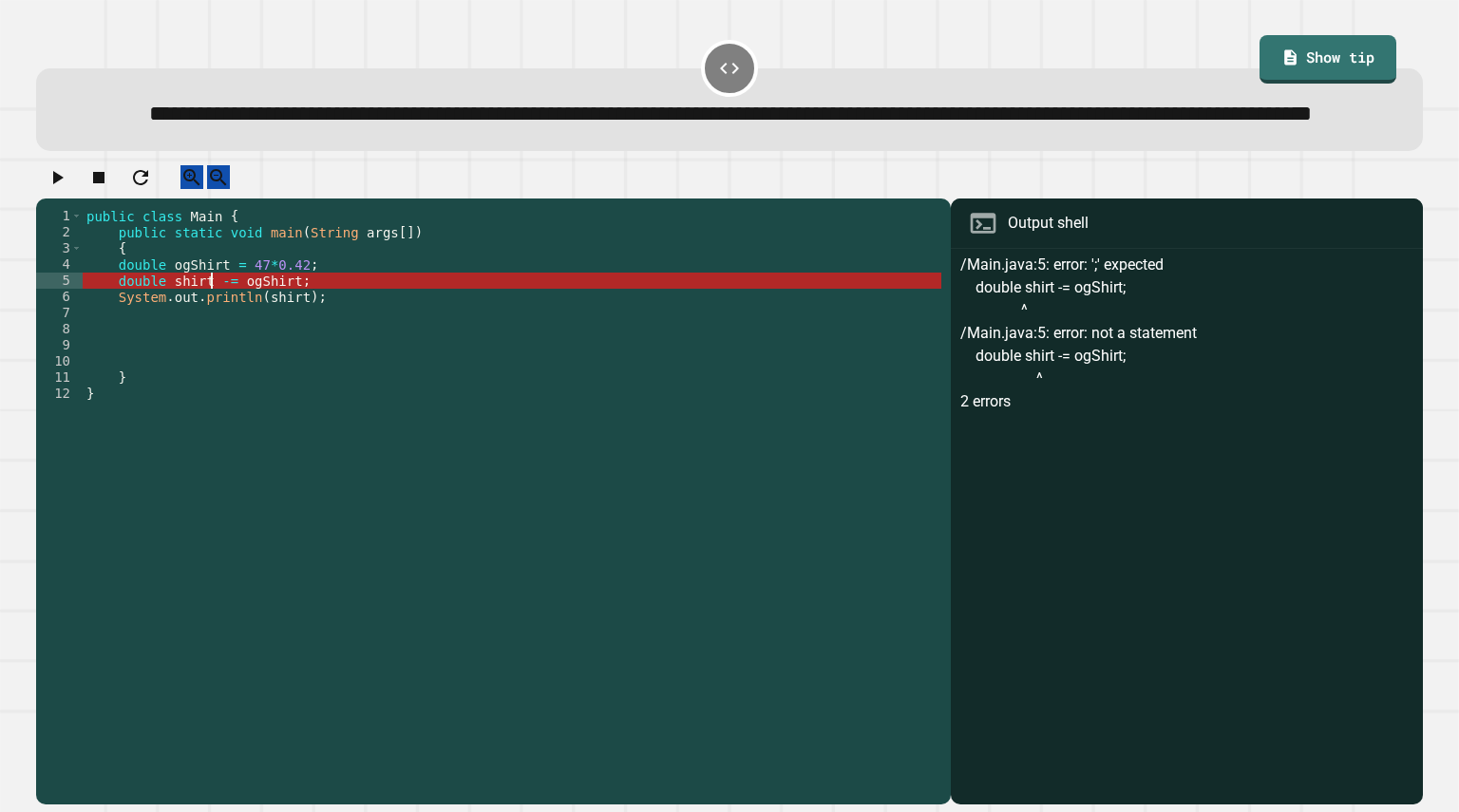
click at [210, 335] on div "public class Main { public static void main ( String args [ ]) { double ogShirt…" at bounding box center [512, 466] width 858 height 517
click at [67, 189] on icon "button" at bounding box center [57, 176] width 22 height 22
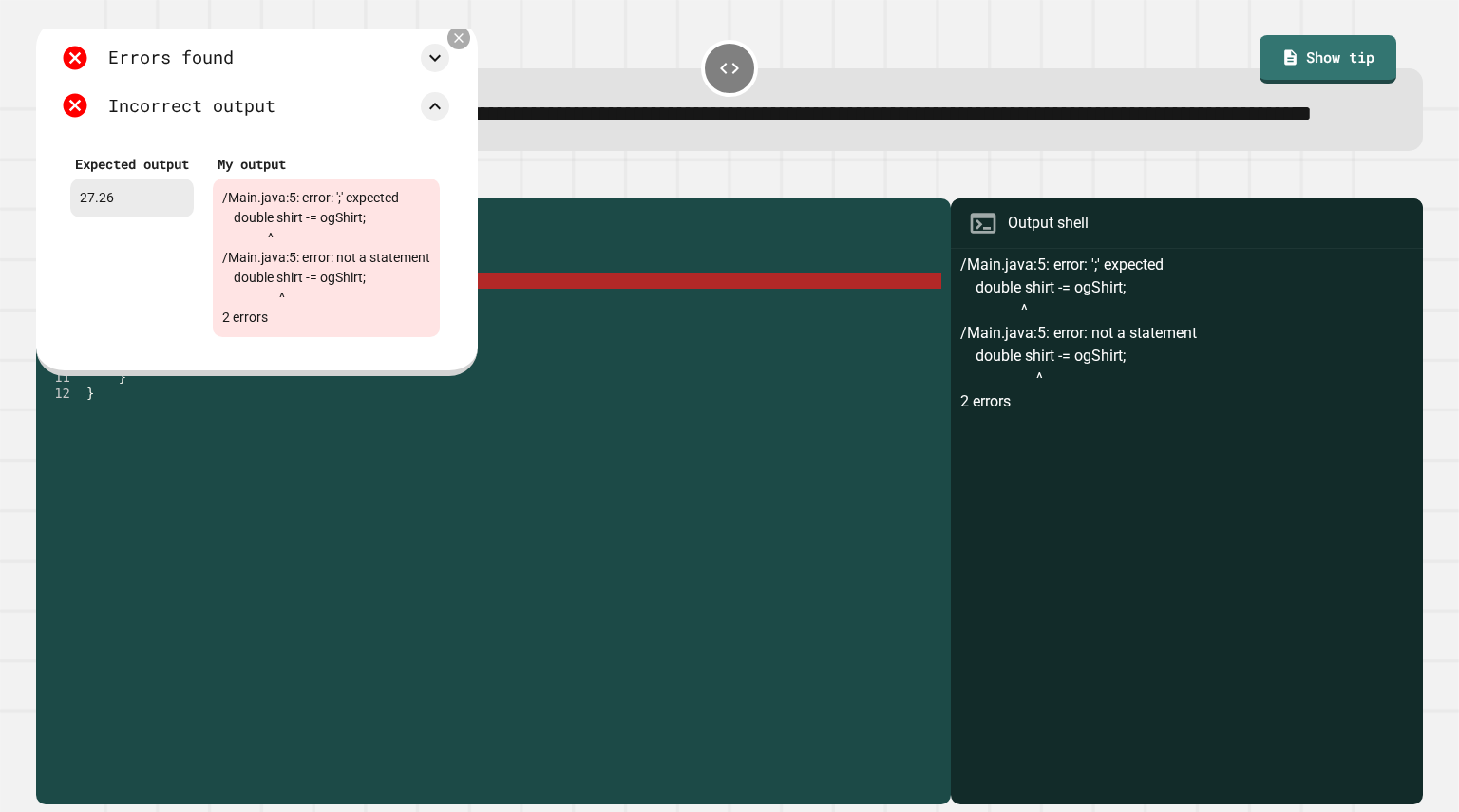
click at [463, 43] on icon at bounding box center [459, 38] width 10 height 10
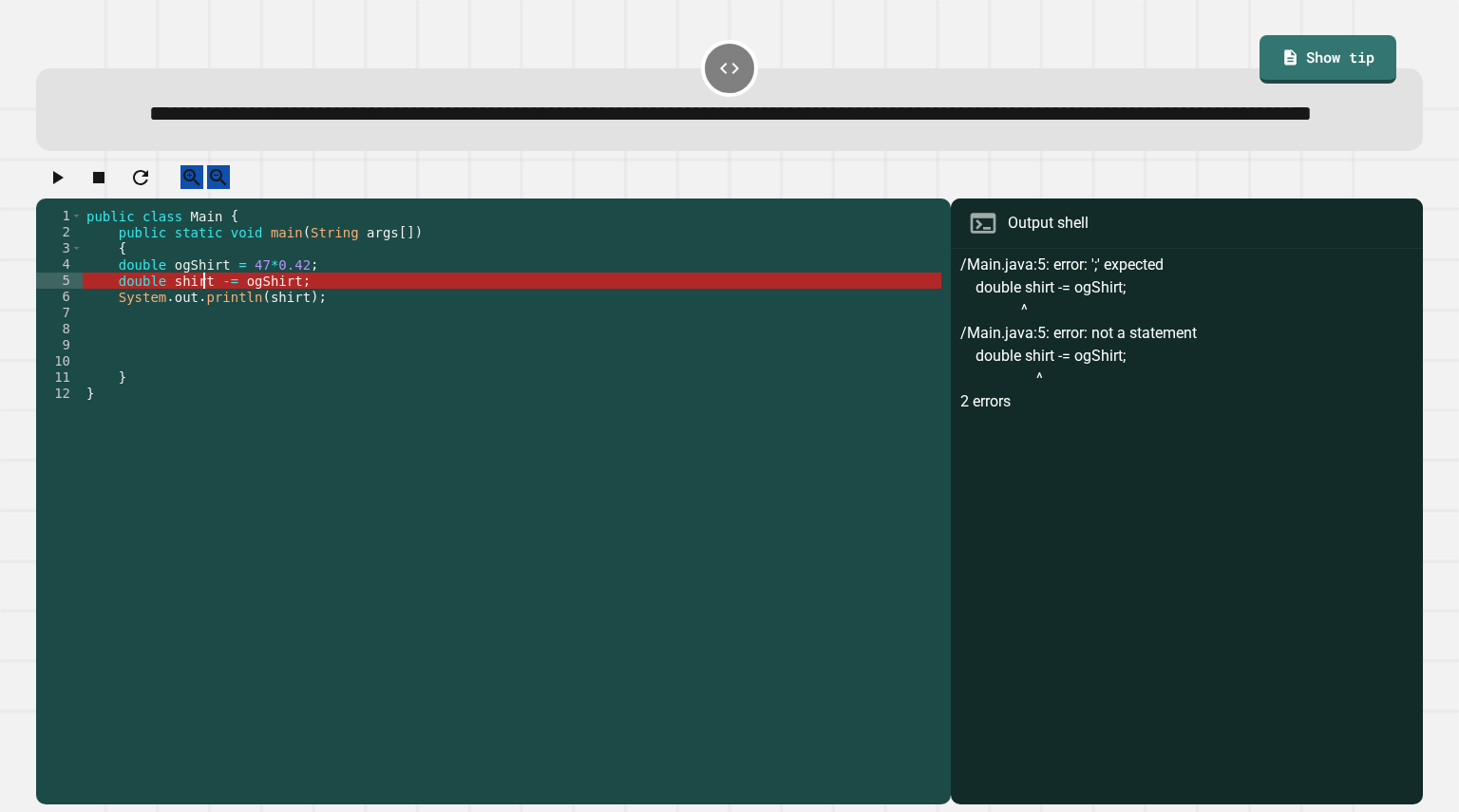
click at [204, 332] on div "public class Main { public static void main ( String args [ ]) { double ogShirt…" at bounding box center [512, 466] width 858 height 517
click at [203, 330] on div "public class Main { public static void main ( String args [ ]) { double ogShirt…" at bounding box center [512, 466] width 858 height 517
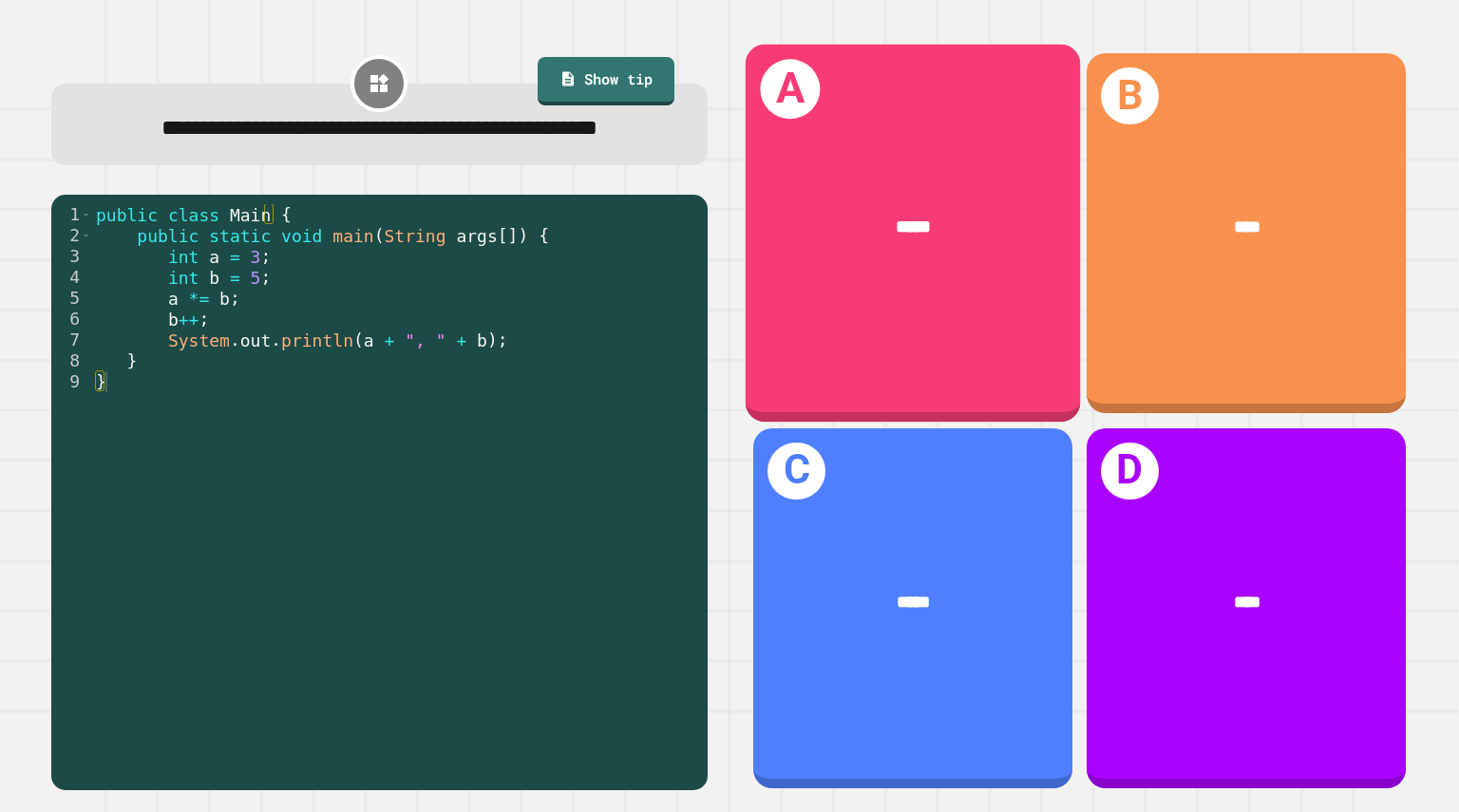
click at [772, 331] on div "A *****" at bounding box center [913, 234] width 335 height 378
